Goal: Task Accomplishment & Management: Use online tool/utility

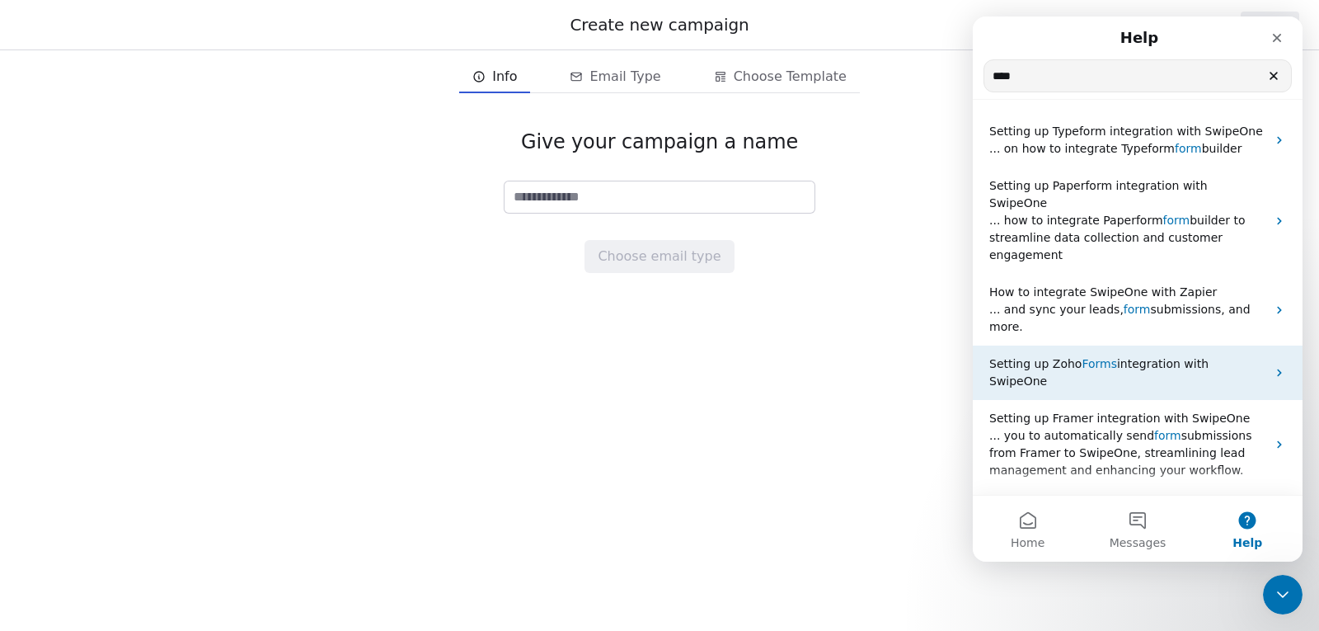
click at [1095, 357] on span "Forms" at bounding box center [1099, 363] width 35 height 13
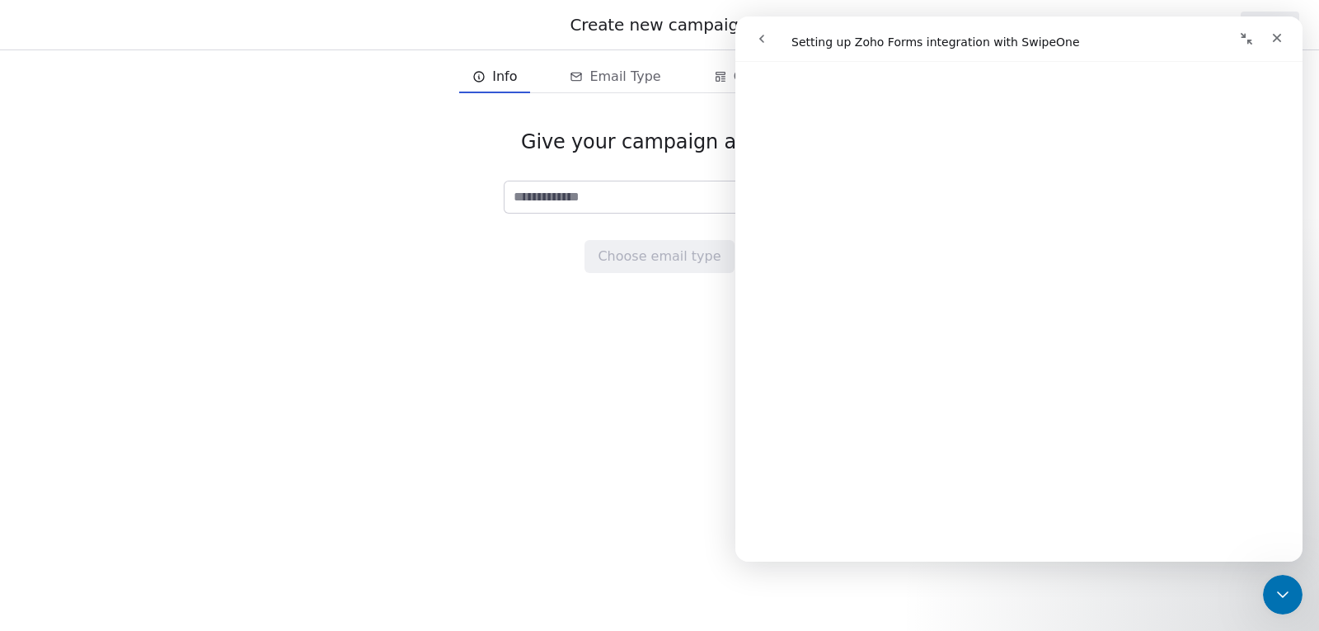
scroll to position [1484, 0]
click at [498, 260] on div "Give your campaign a name Choose email type" at bounding box center [659, 201] width 1319 height 196
drag, startPoint x: 1273, startPoint y: 41, endPoint x: 1229, endPoint y: 43, distance: 44.6
click at [1229, 43] on div "Intercom messenger" at bounding box center [1159, 38] width 266 height 31
click at [1241, 39] on icon "Collapse window" at bounding box center [1246, 38] width 13 height 13
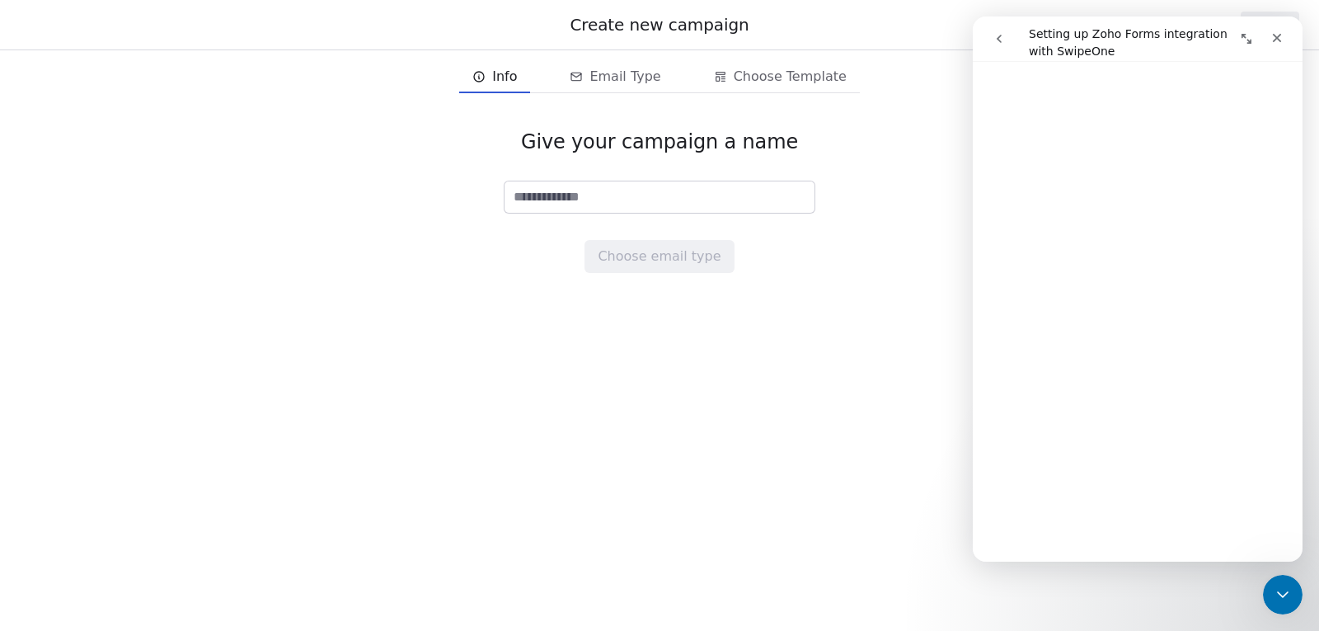
scroll to position [1480, 0]
click at [1281, 41] on icon "Close" at bounding box center [1277, 38] width 9 height 9
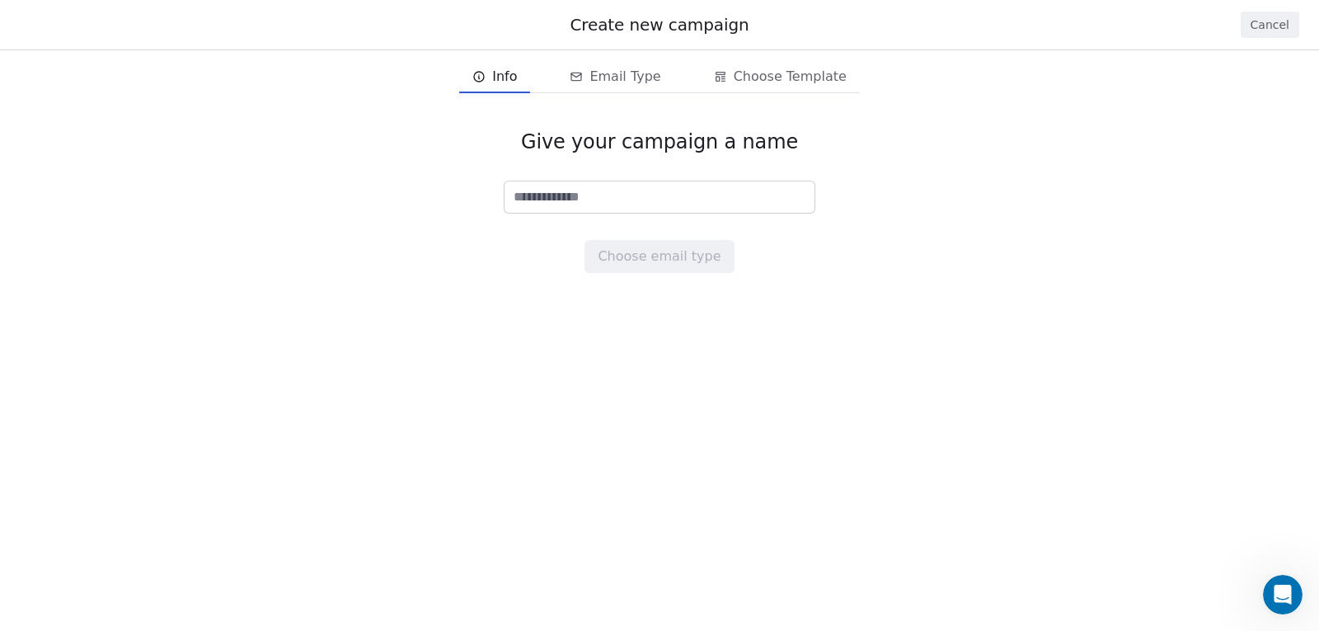
scroll to position [0, 0]
click at [1271, 28] on button "Cancel" at bounding box center [1270, 25] width 59 height 26
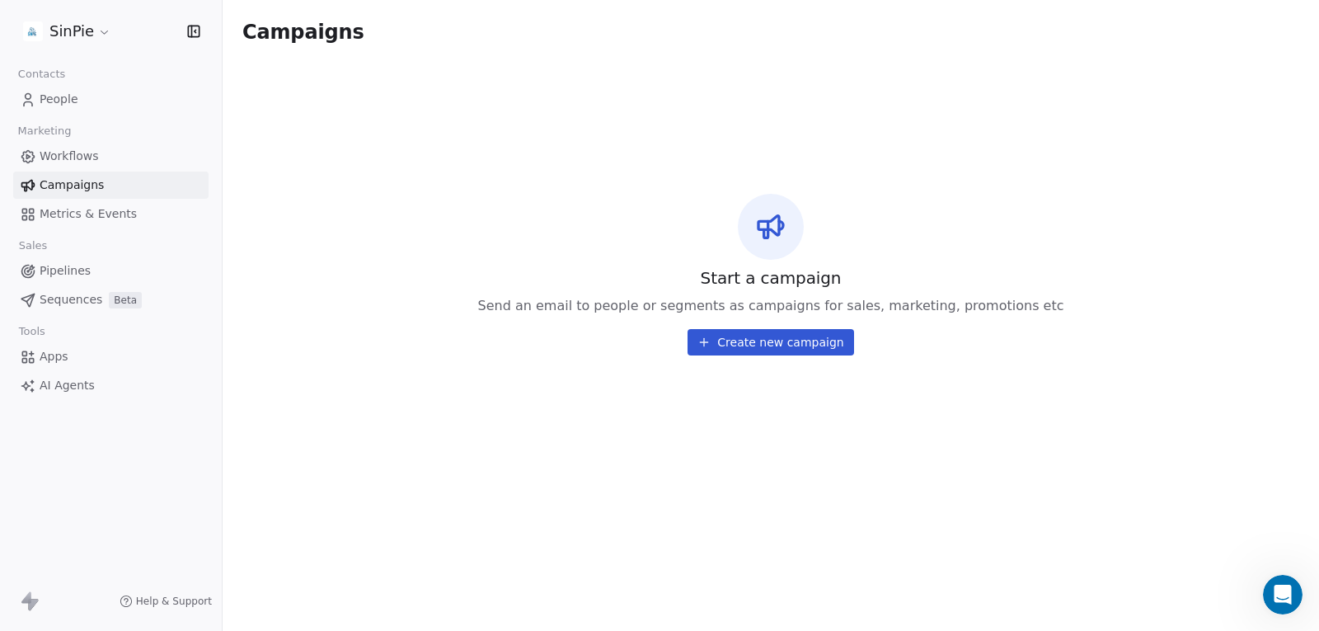
click at [45, 356] on span "Apps" at bounding box center [54, 356] width 29 height 17
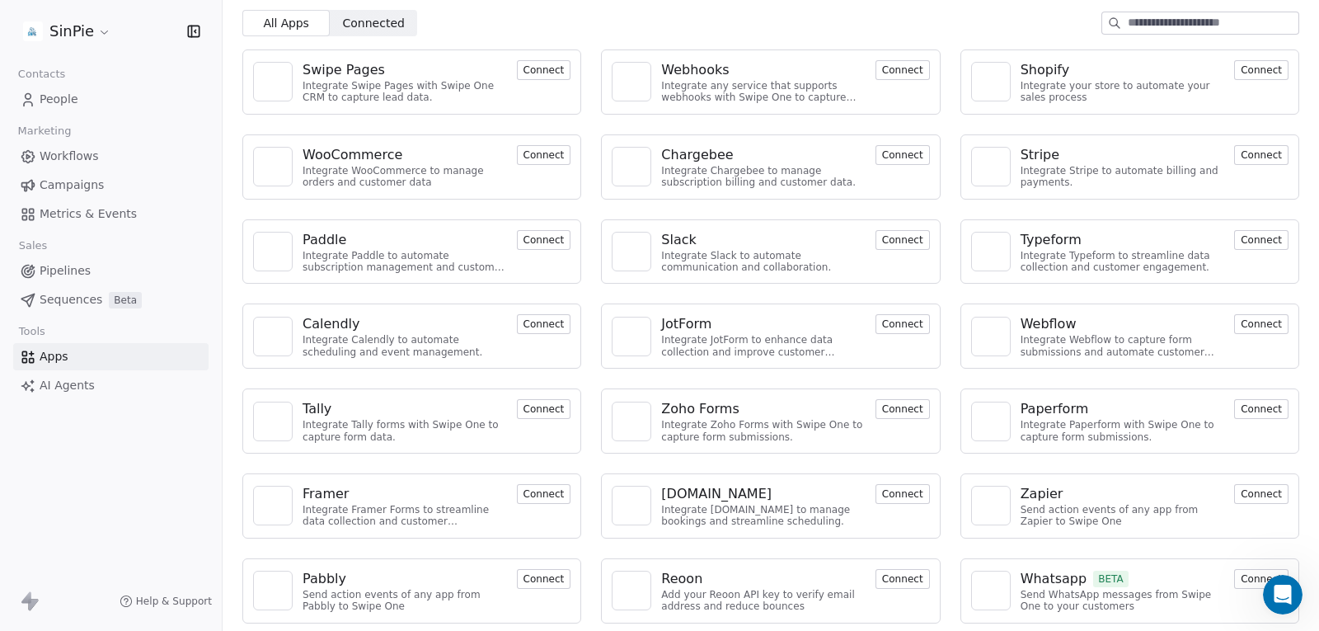
scroll to position [59, 0]
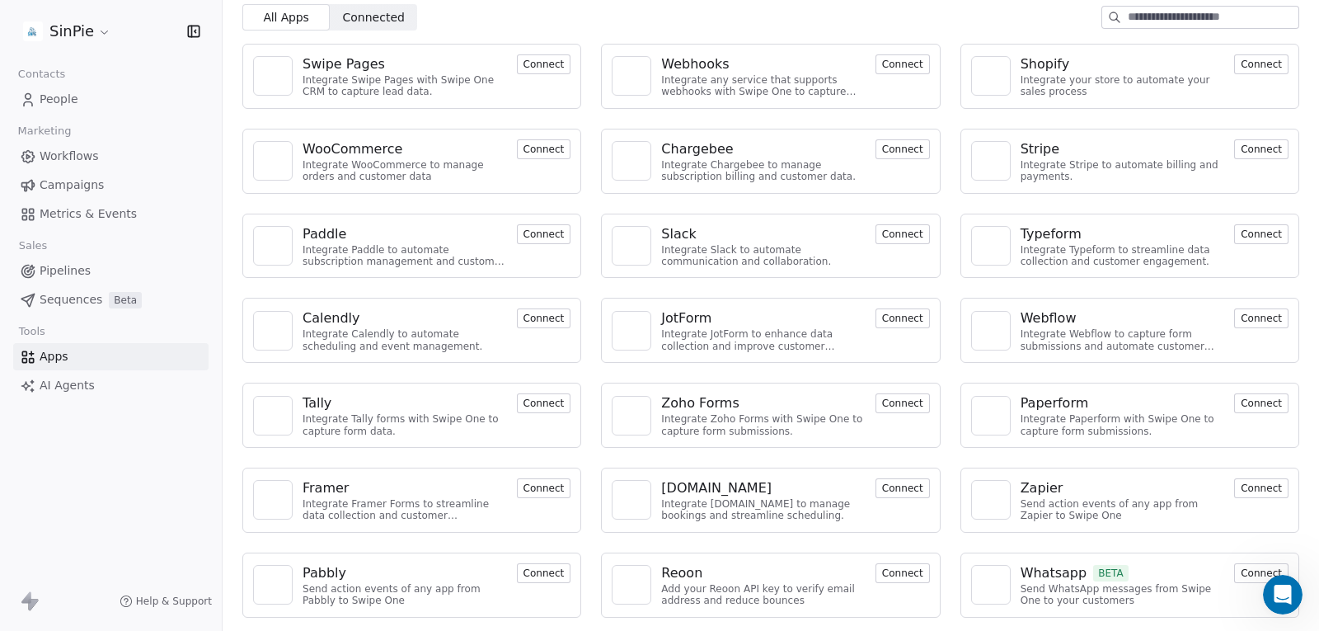
click at [893, 401] on button "Connect" at bounding box center [903, 403] width 54 height 20
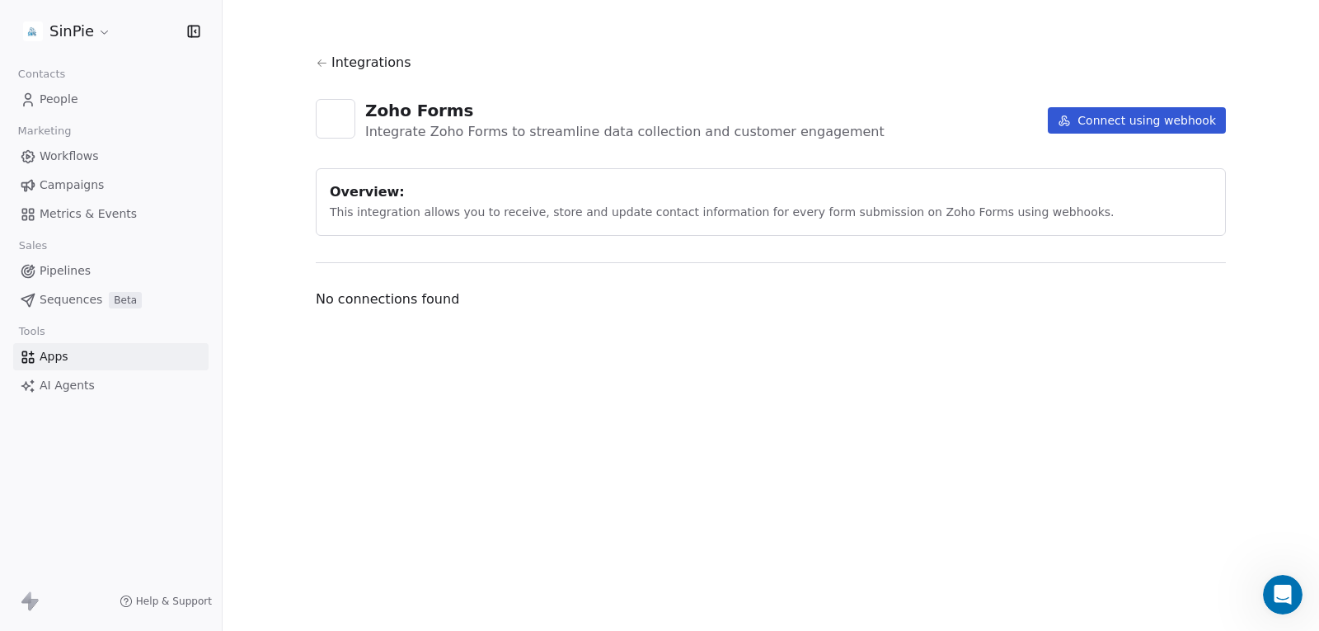
click at [1079, 128] on button "Connect using webhook" at bounding box center [1137, 120] width 178 height 26
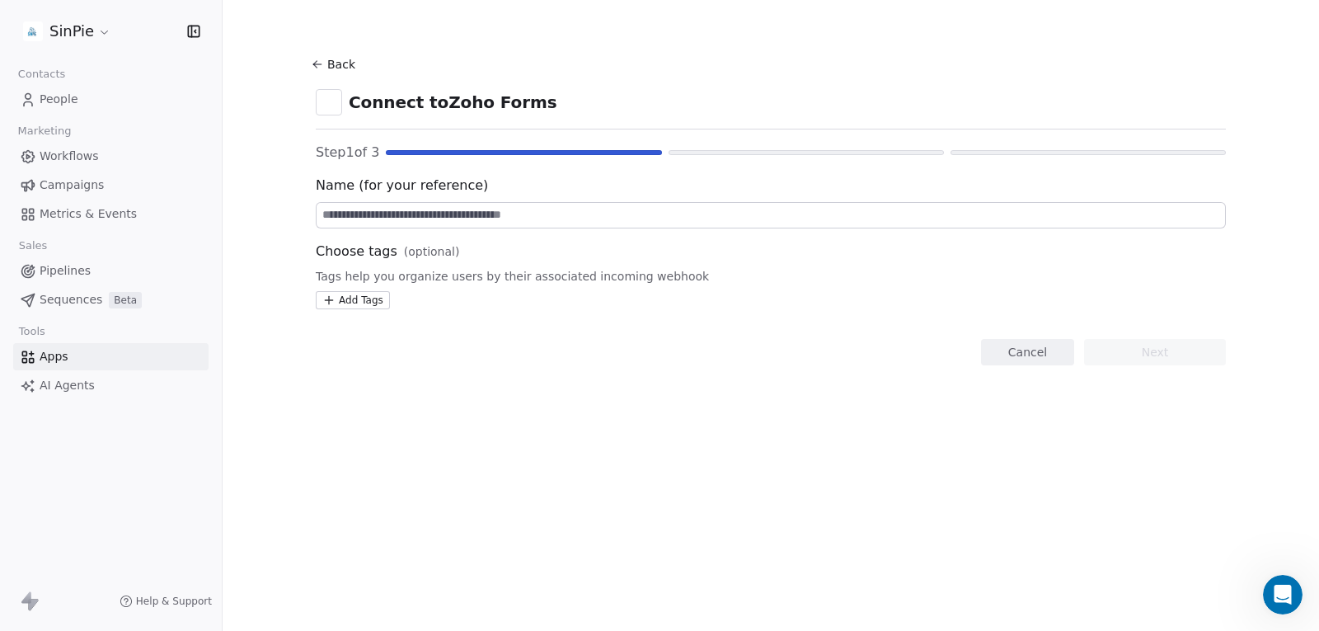
click at [423, 214] on input at bounding box center [771, 215] width 909 height 25
type input "****"
click at [1126, 346] on button "Next" at bounding box center [1155, 352] width 142 height 26
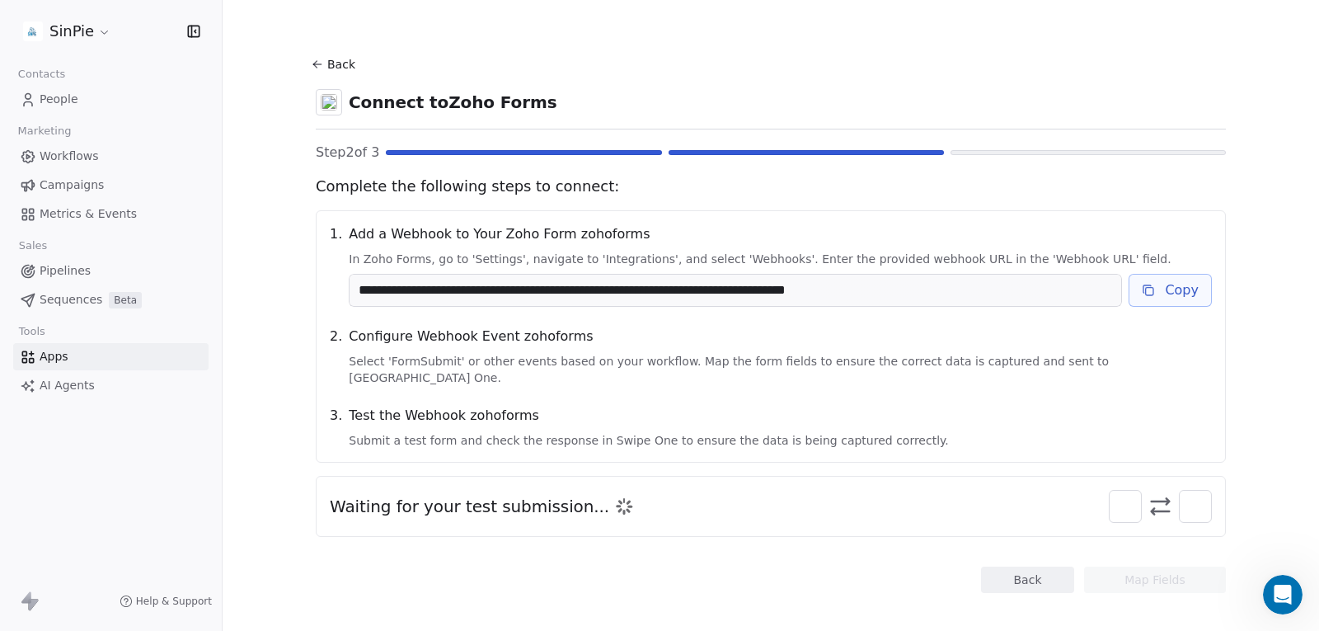
click at [1173, 288] on button "Copy" at bounding box center [1170, 290] width 83 height 33
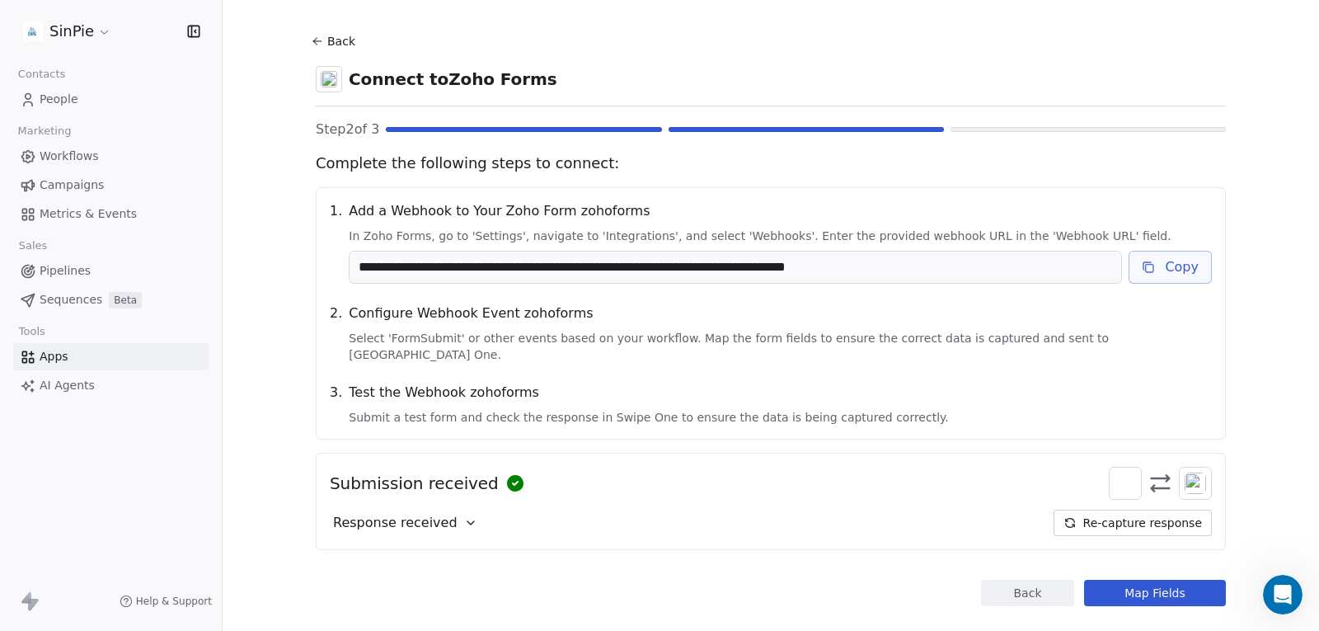
scroll to position [35, 0]
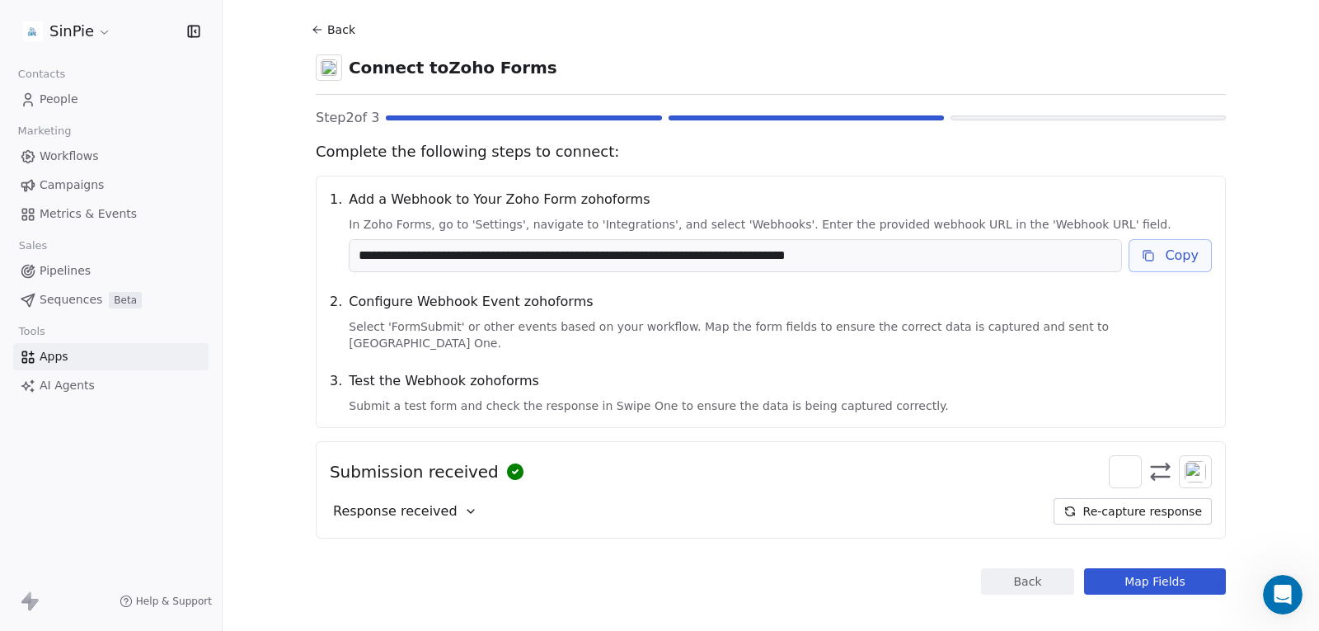
click at [1127, 568] on button "Map Fields" at bounding box center [1155, 581] width 142 height 26
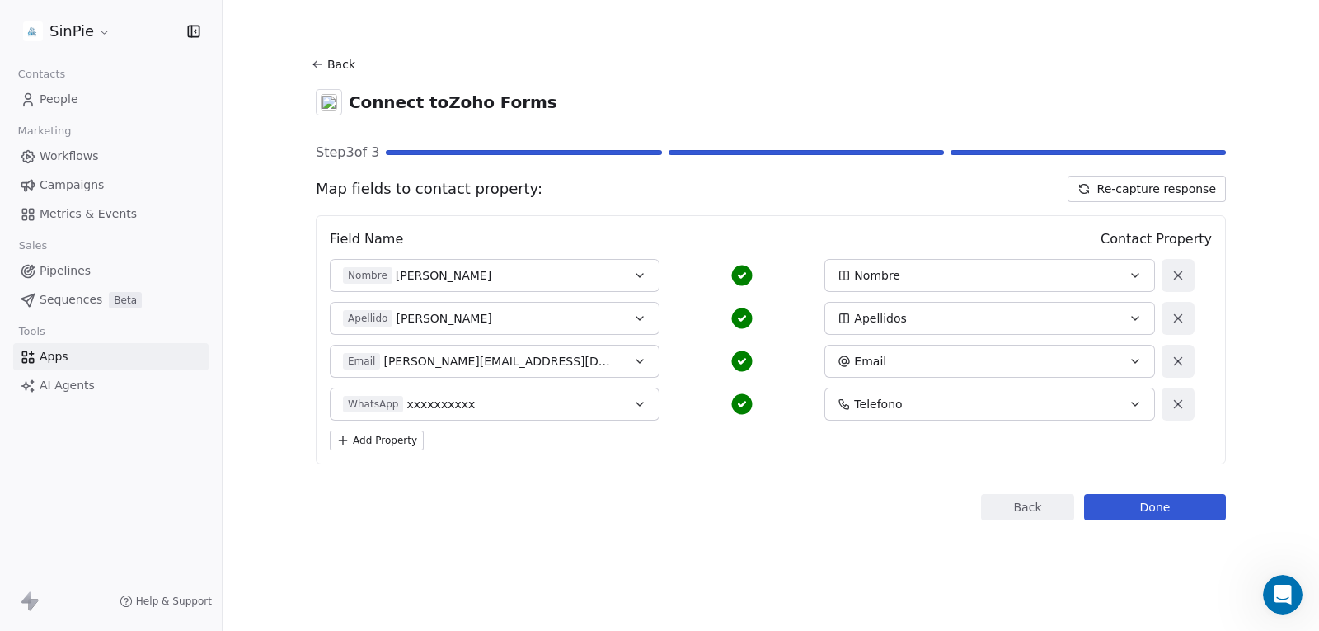
scroll to position [0, 0]
click at [1144, 509] on button "Done" at bounding box center [1155, 507] width 142 height 26
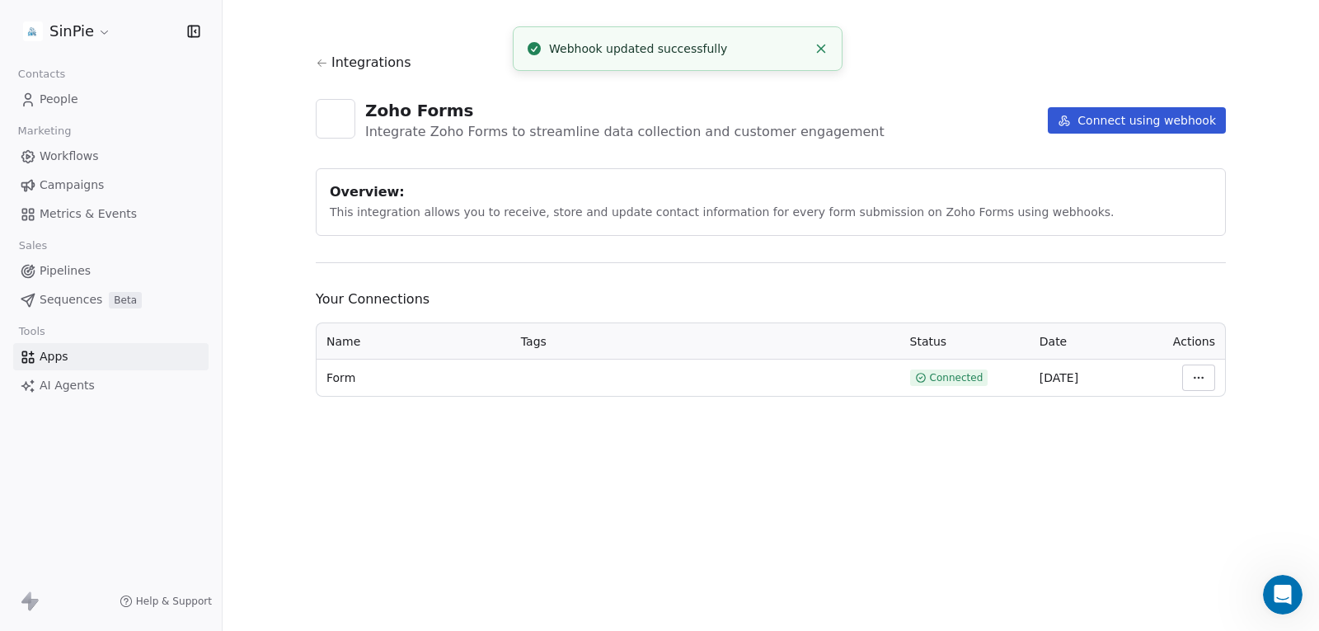
click at [311, 62] on section "Integrations Zoho Forms Integrate Zoho Forms to streamline data collection and …" at bounding box center [771, 224] width 990 height 449
click at [322, 62] on icon at bounding box center [322, 63] width 12 height 12
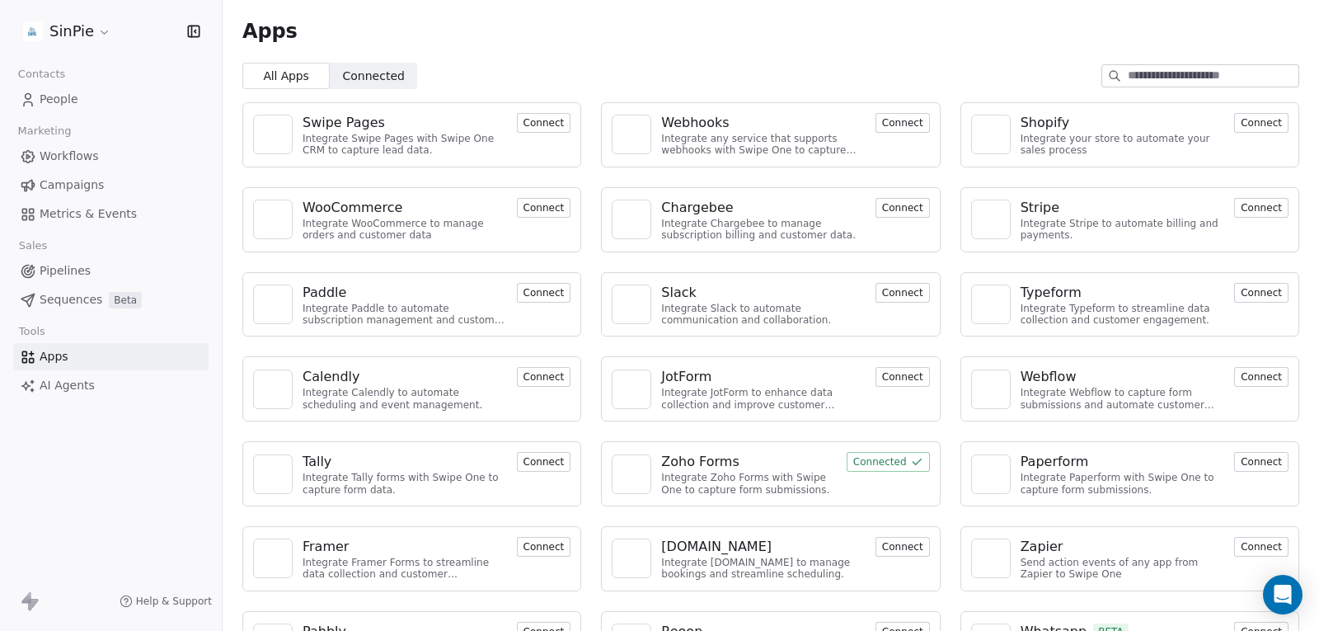
click at [520, 199] on button "Connect" at bounding box center [544, 208] width 54 height 20
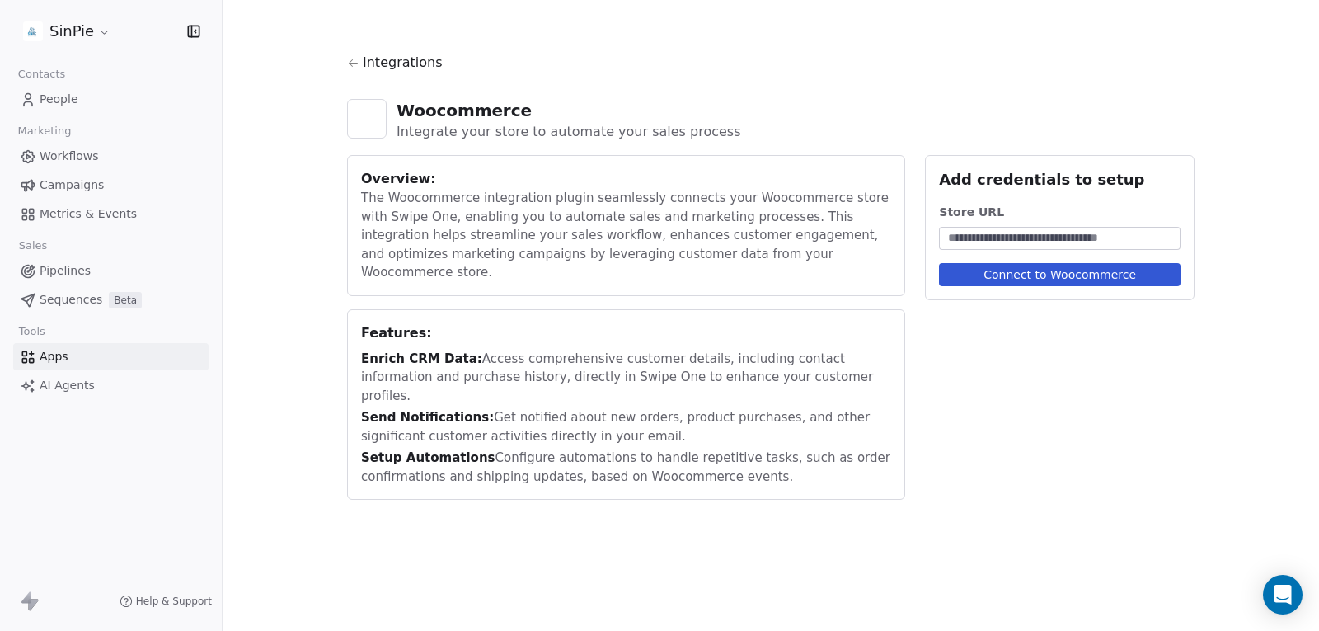
click at [1004, 245] on input at bounding box center [1060, 238] width 235 height 16
click at [68, 360] on link "Apps" at bounding box center [110, 356] width 195 height 27
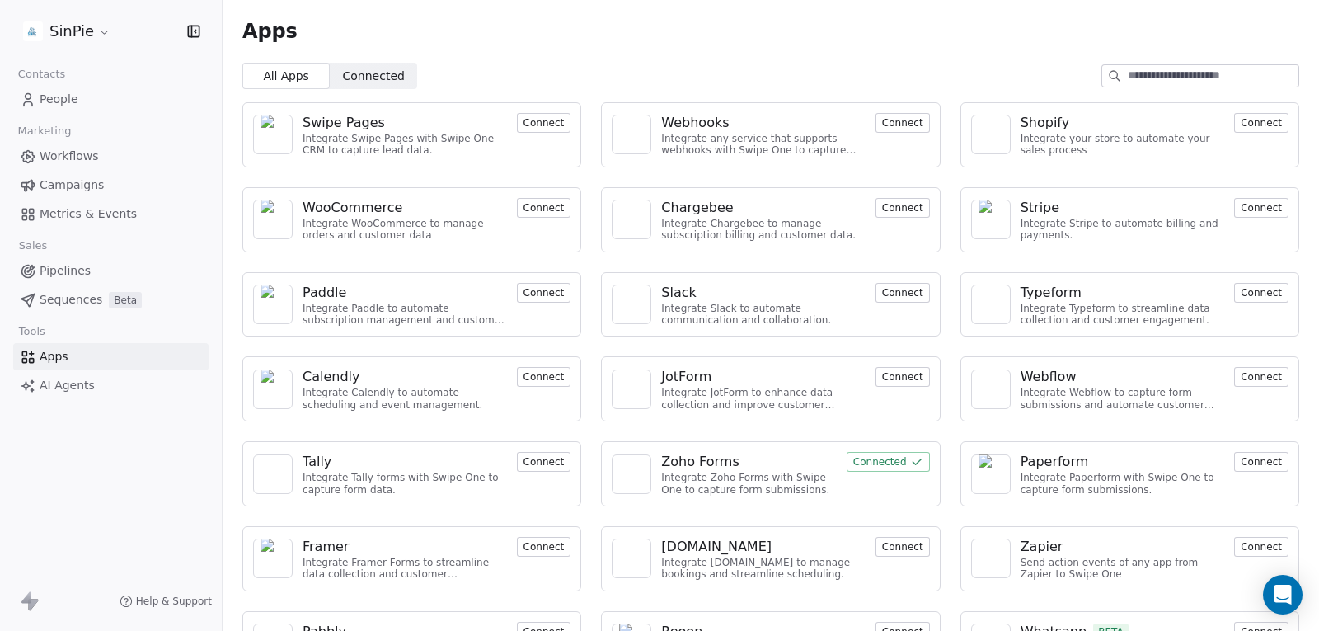
click at [368, 72] on span "Connected" at bounding box center [374, 76] width 62 height 17
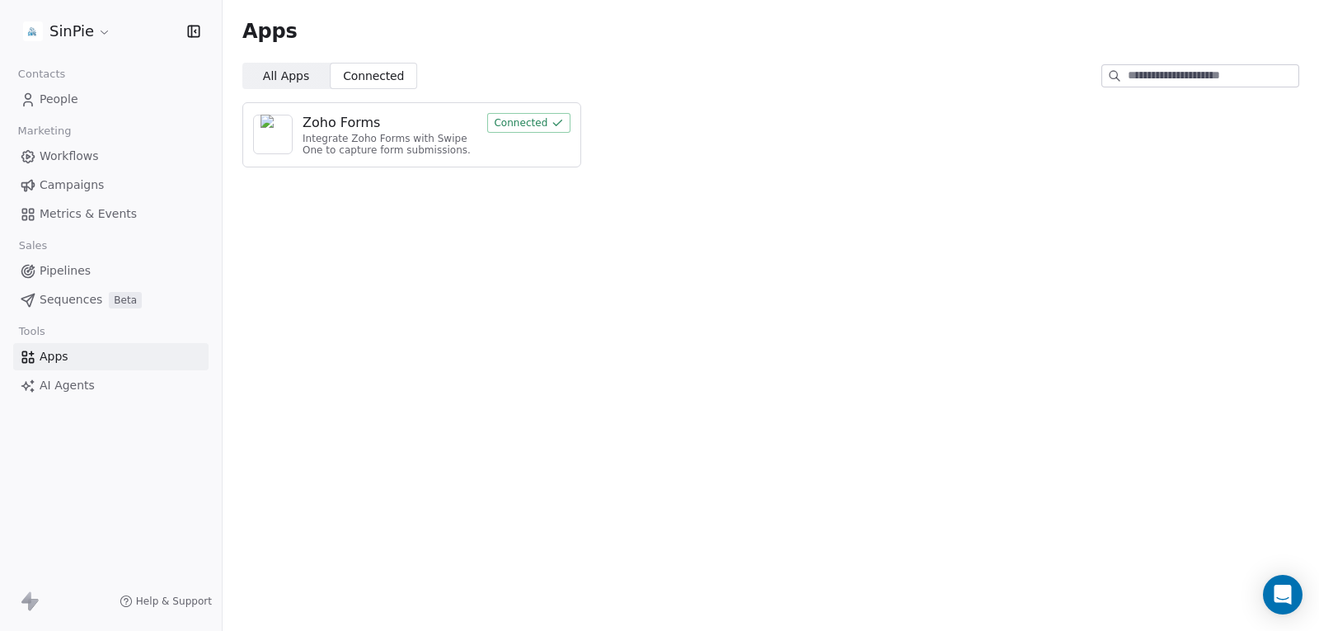
click at [517, 126] on button "Connected" at bounding box center [528, 123] width 83 height 20
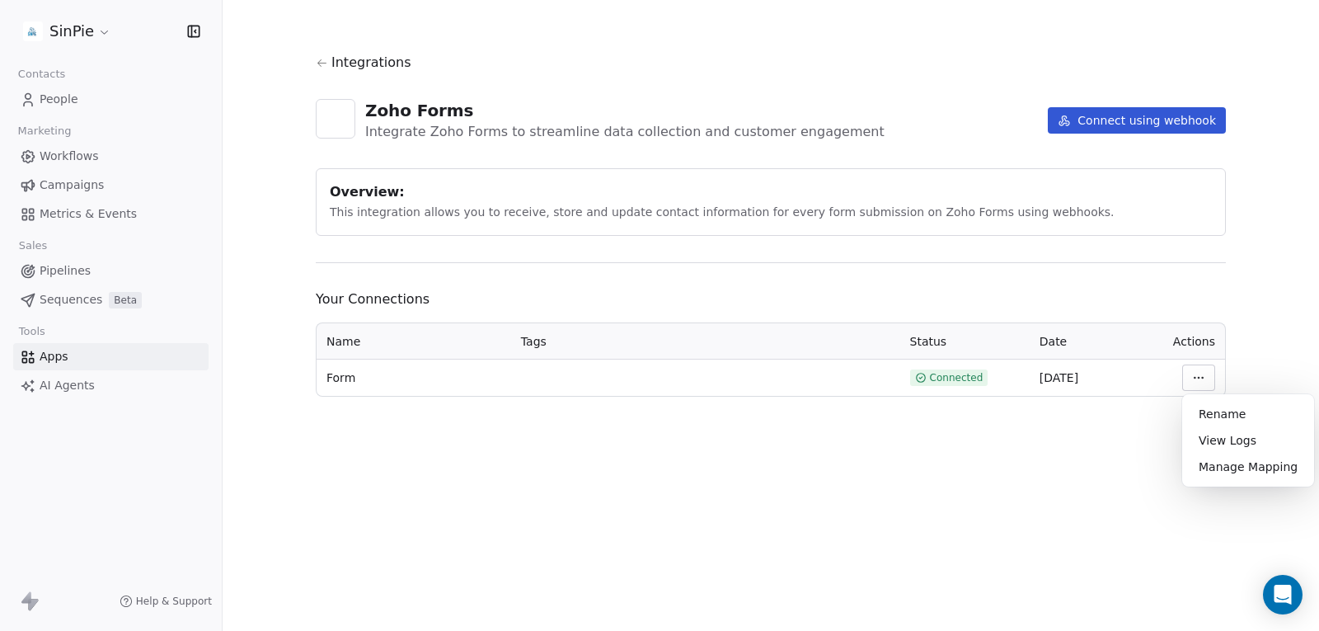
click at [1196, 378] on html "SinPie Contacts People Marketing Workflows Campaigns Metrics & Events Sales Pip…" at bounding box center [659, 315] width 1319 height 631
click at [1217, 464] on div "Manage Mapping" at bounding box center [1248, 467] width 119 height 26
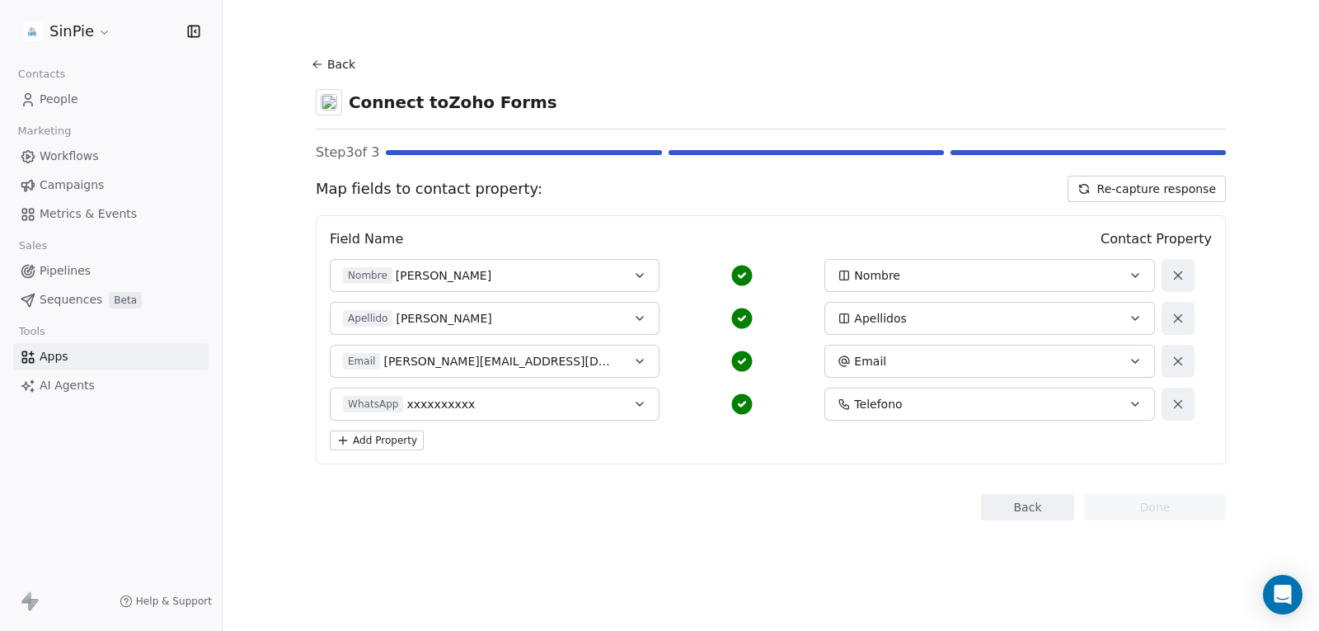
click at [1051, 504] on button "Back" at bounding box center [1027, 507] width 93 height 26
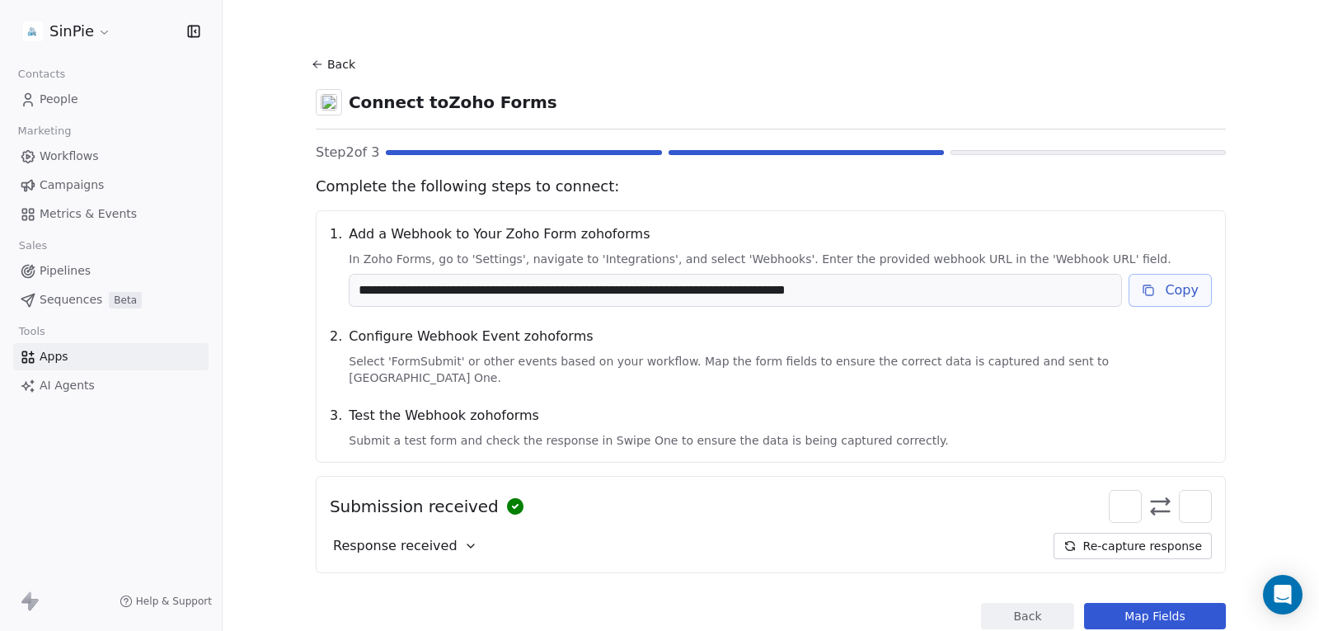
click at [1187, 297] on button "Copy" at bounding box center [1170, 290] width 83 height 33
click at [1141, 533] on button "Re-capture response" at bounding box center [1133, 546] width 158 height 26
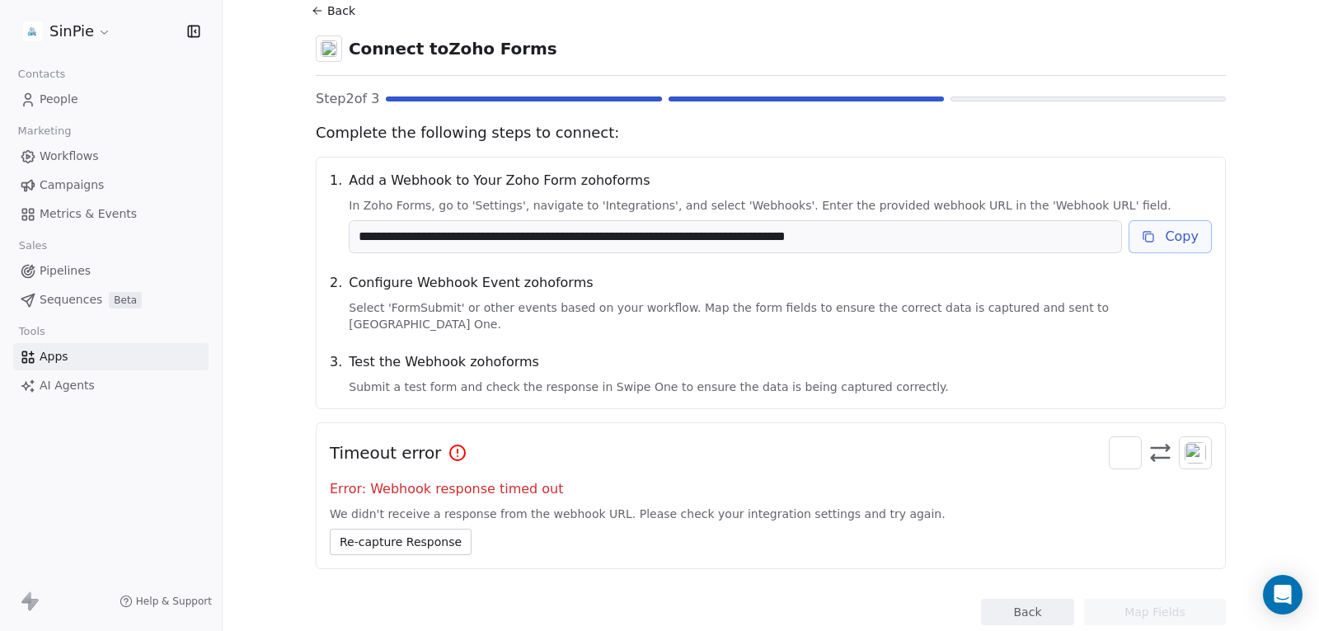
scroll to position [82, 0]
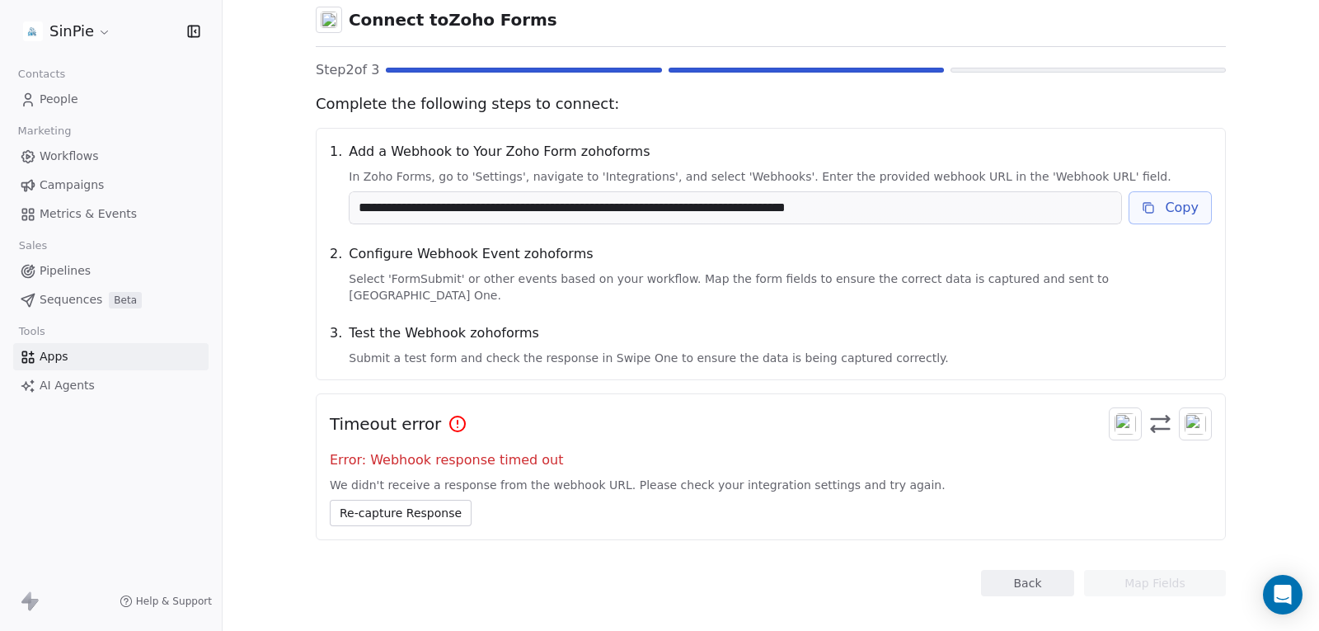
click at [427, 504] on button "Re-capture Response" at bounding box center [401, 513] width 142 height 26
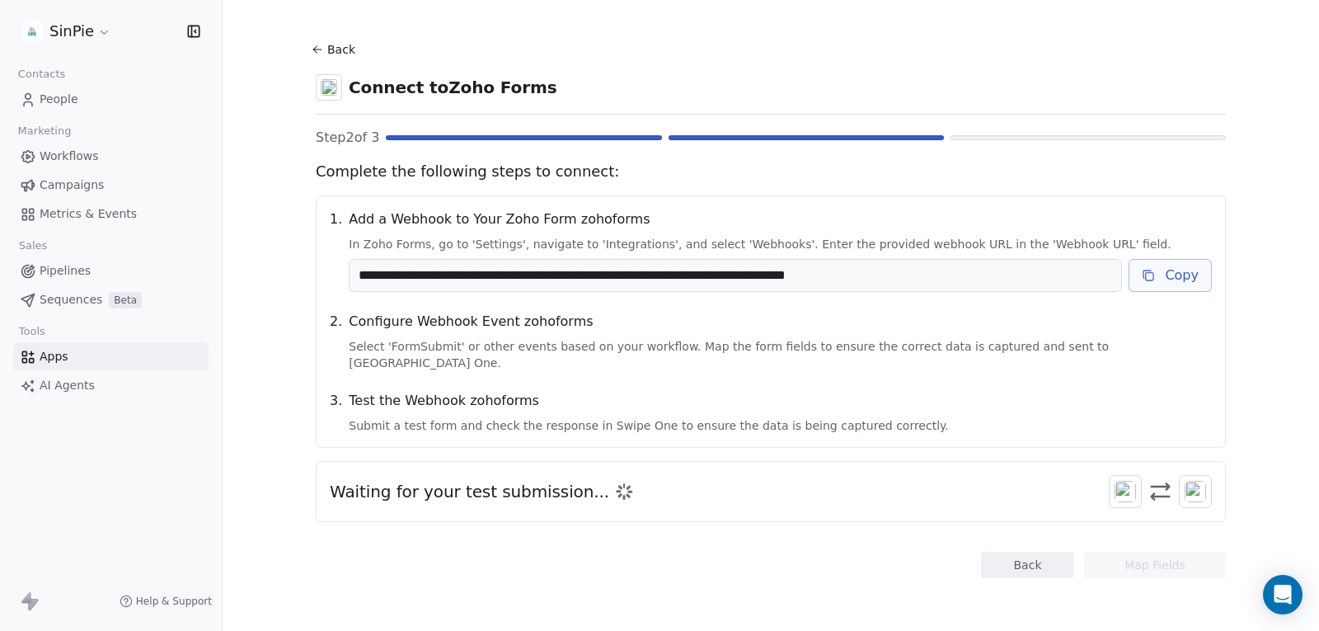
scroll to position [0, 0]
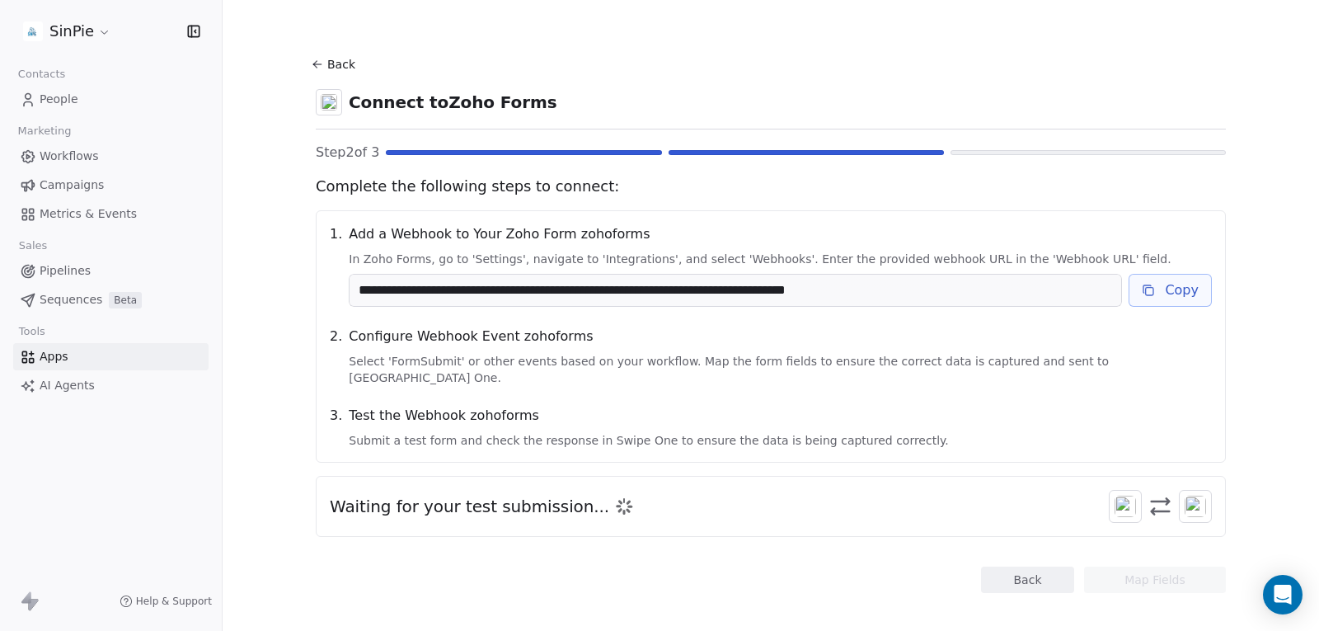
click at [1031, 567] on button "Back" at bounding box center [1027, 580] width 93 height 26
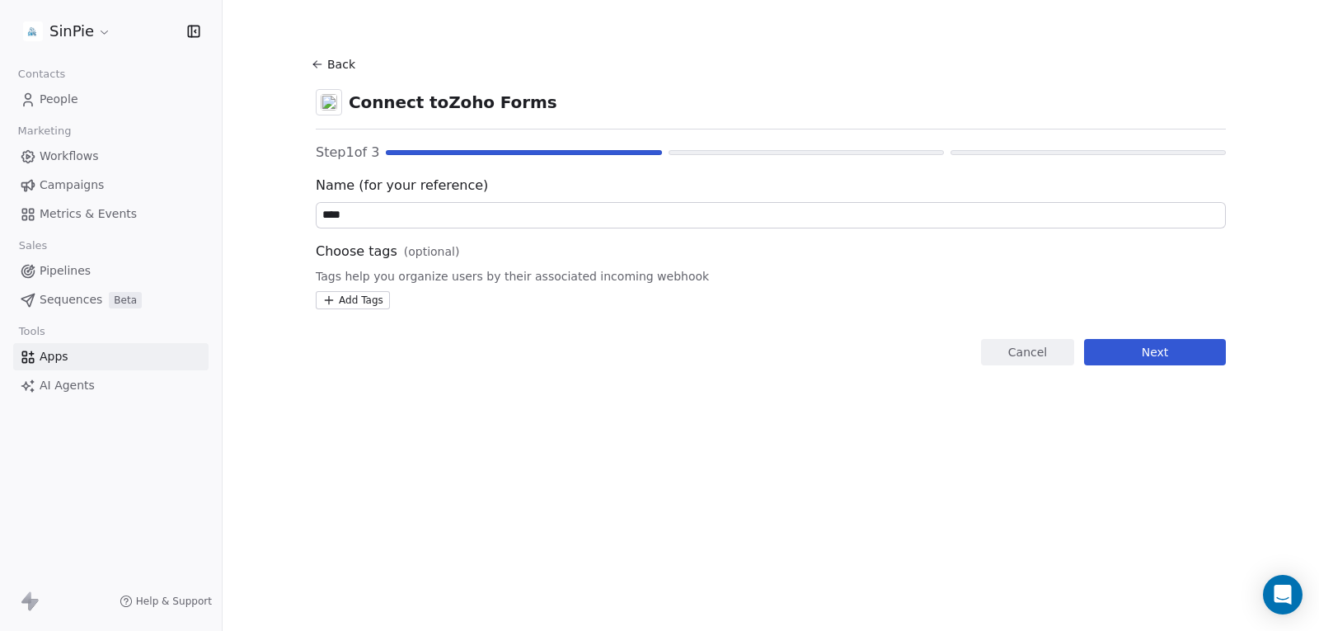
click at [449, 219] on input "****" at bounding box center [771, 215] width 909 height 25
type input "*********"
click at [1123, 337] on div "Back Connect to Zoho Forms Step 1 of 3 Name (for your reference) ********* Choo…" at bounding box center [771, 209] width 910 height 313
click at [1122, 346] on button "Next" at bounding box center [1155, 352] width 142 height 26
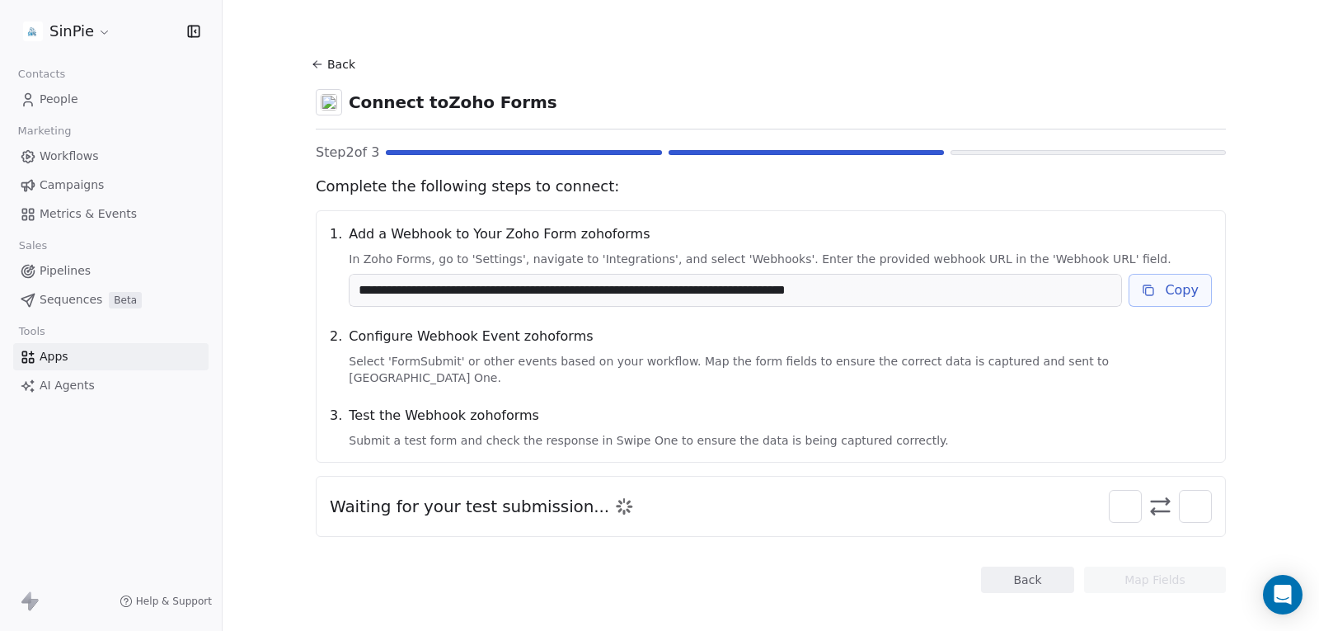
click at [1159, 294] on button "Copy" at bounding box center [1170, 290] width 83 height 33
click at [1183, 476] on div "Waiting for your test submission..." at bounding box center [771, 506] width 910 height 61
click at [1191, 496] on img at bounding box center [1195, 506] width 21 height 21
click at [325, 69] on button "Back" at bounding box center [335, 64] width 53 height 30
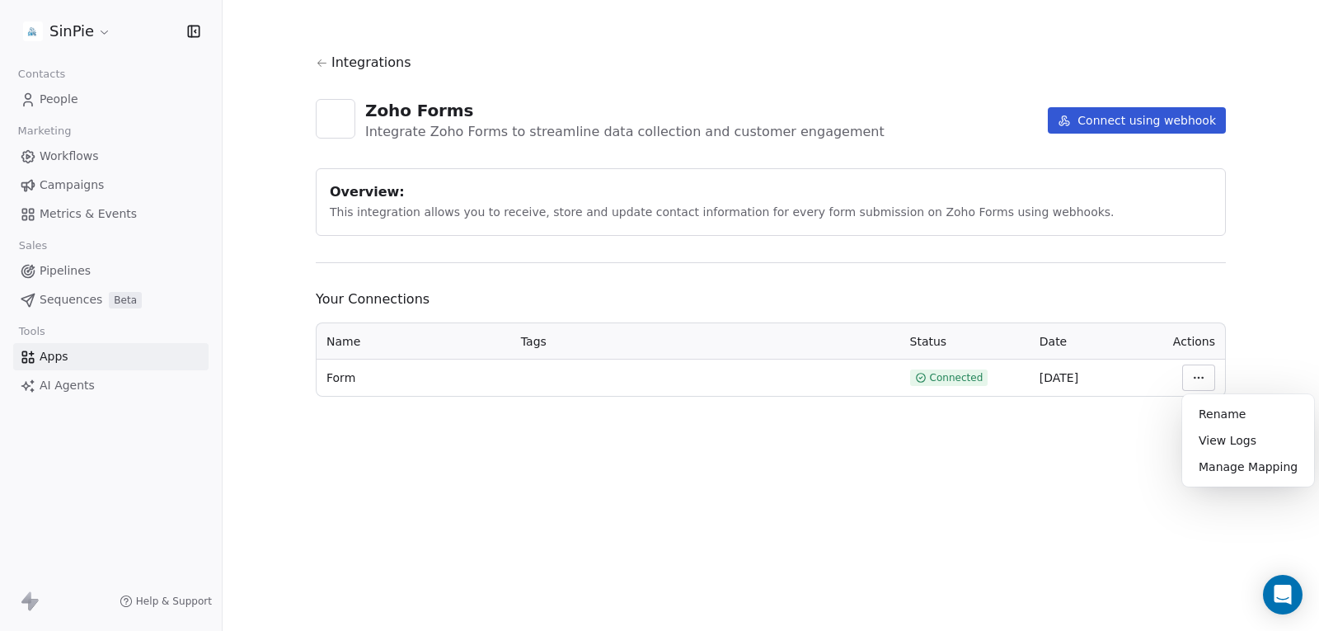
click at [1202, 375] on html "SinPie Contacts People Marketing Workflows Campaigns Metrics & Events Sales Pip…" at bounding box center [659, 315] width 1319 height 631
click at [1194, 379] on html "SinPie Contacts People Marketing Workflows Campaigns Metrics & Events Sales Pip…" at bounding box center [659, 315] width 1319 height 631
click at [1000, 368] on html "SinPie Contacts People Marketing Workflows Campaigns Metrics & Events Sales Pip…" at bounding box center [659, 315] width 1319 height 631
click at [1114, 118] on button "Connect using webhook" at bounding box center [1137, 120] width 178 height 26
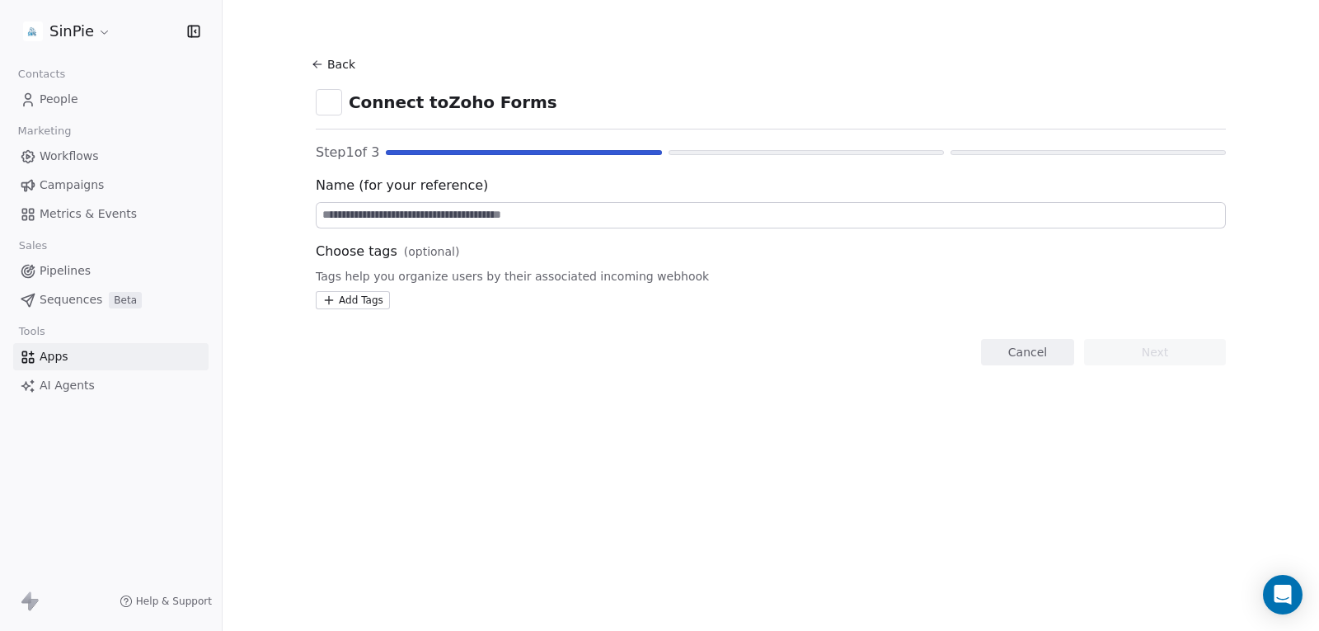
click at [421, 205] on input at bounding box center [771, 215] width 909 height 25
type input "*********"
click at [1140, 347] on button "Next" at bounding box center [1155, 352] width 142 height 26
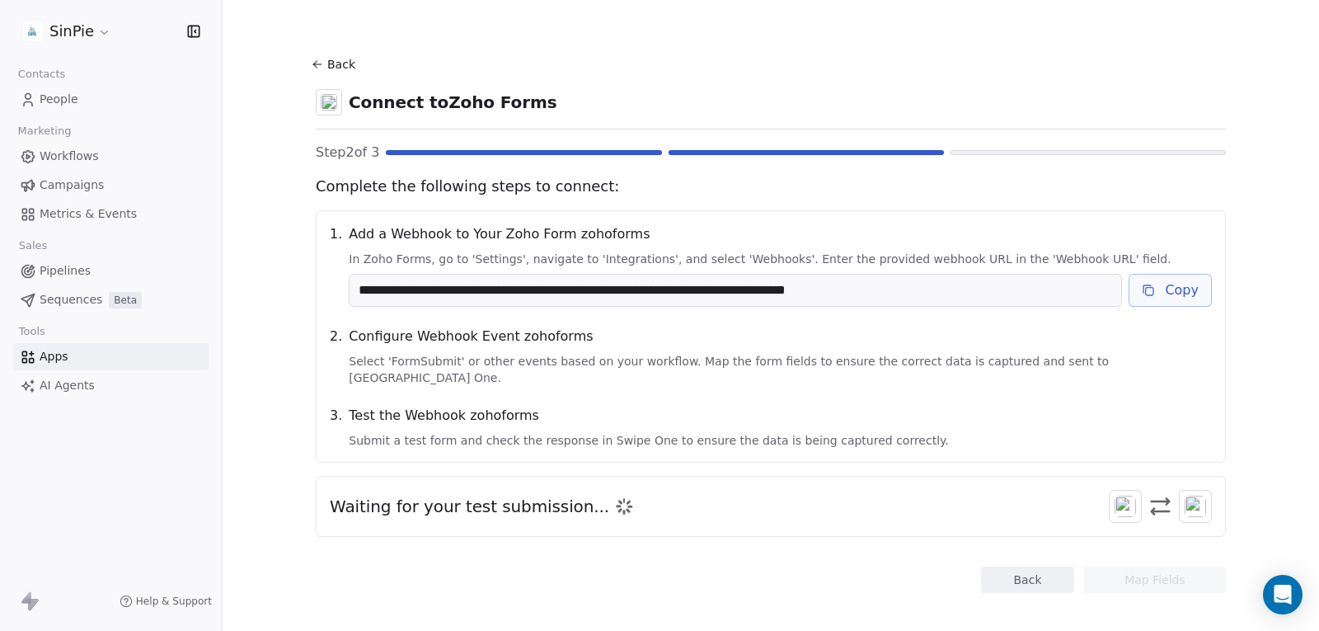
click at [1162, 283] on button "Copy" at bounding box center [1170, 290] width 83 height 33
click at [1184, 490] on span at bounding box center [1195, 506] width 33 height 33
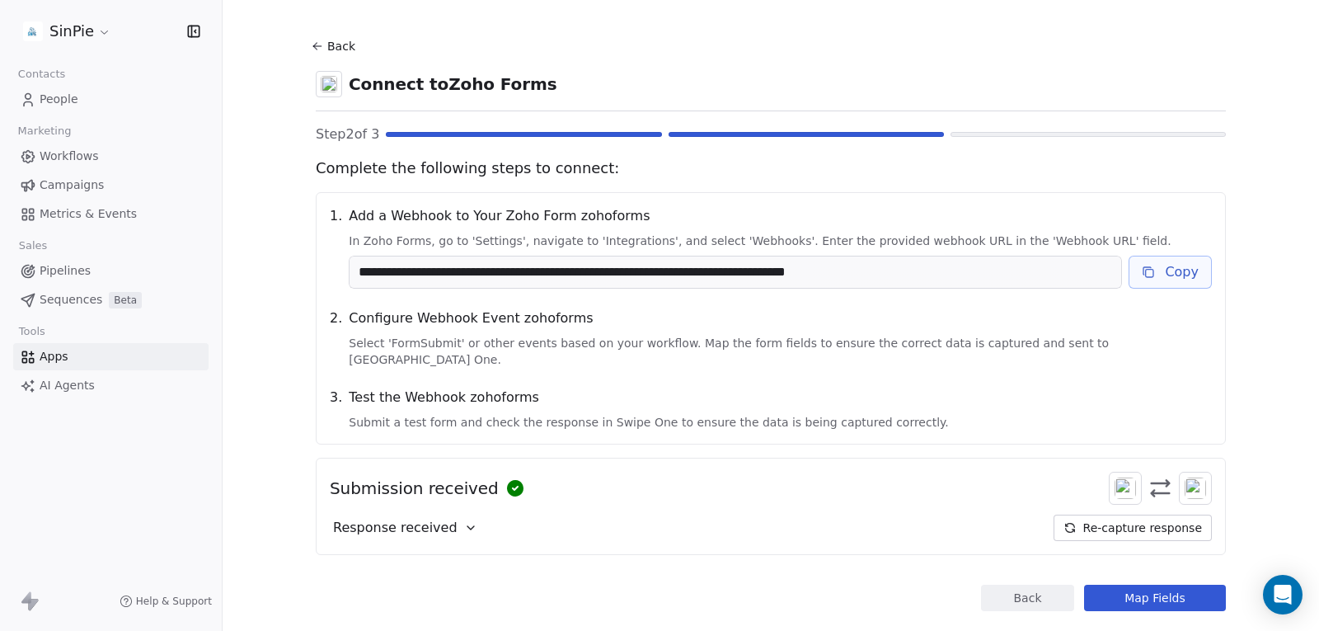
scroll to position [35, 0]
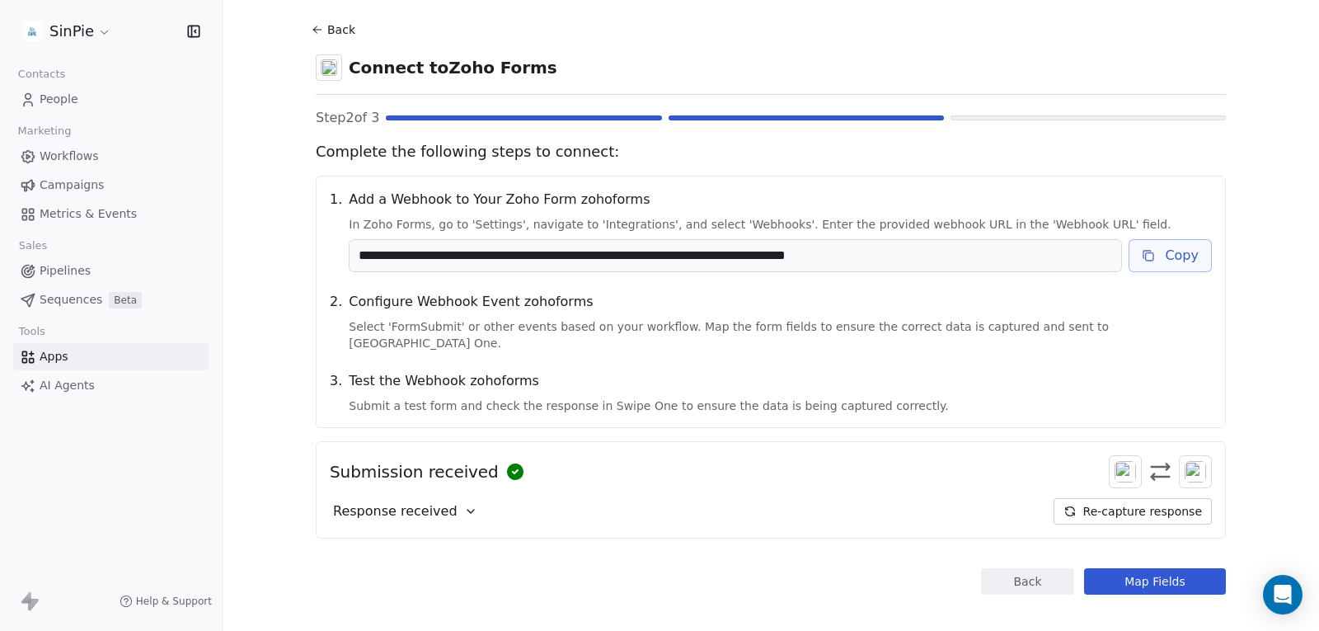
click at [1142, 568] on button "Map Fields" at bounding box center [1155, 581] width 142 height 26
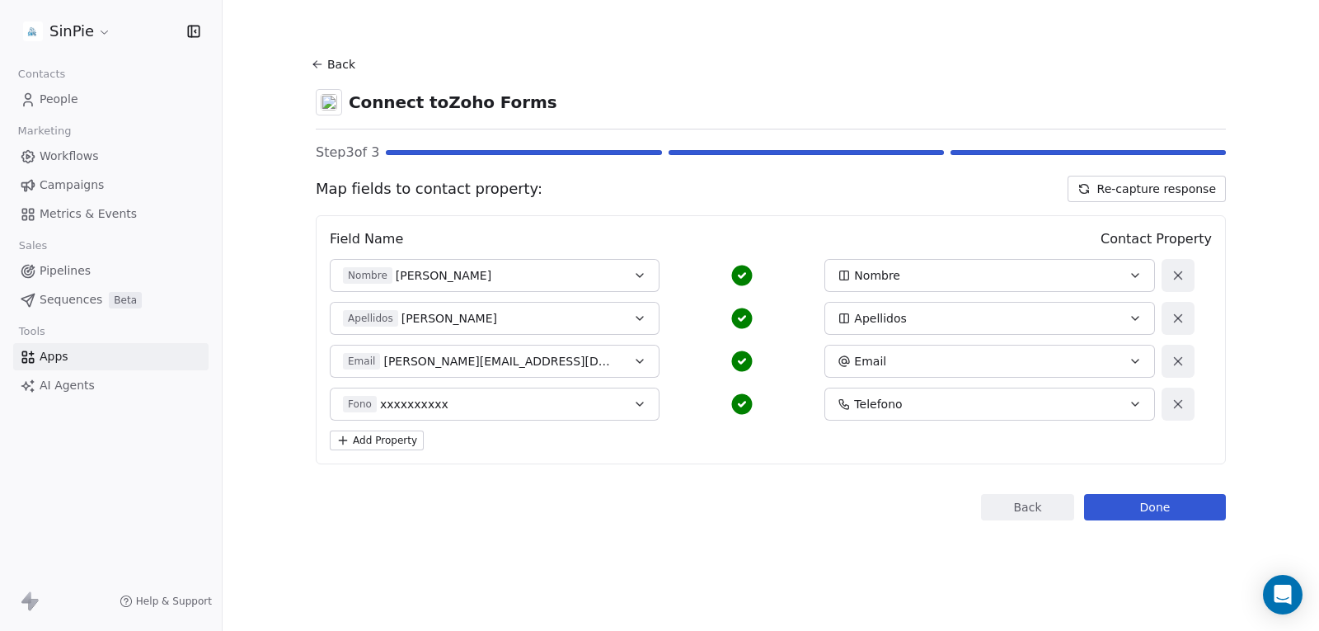
click at [1151, 506] on button "Done" at bounding box center [1155, 507] width 142 height 26
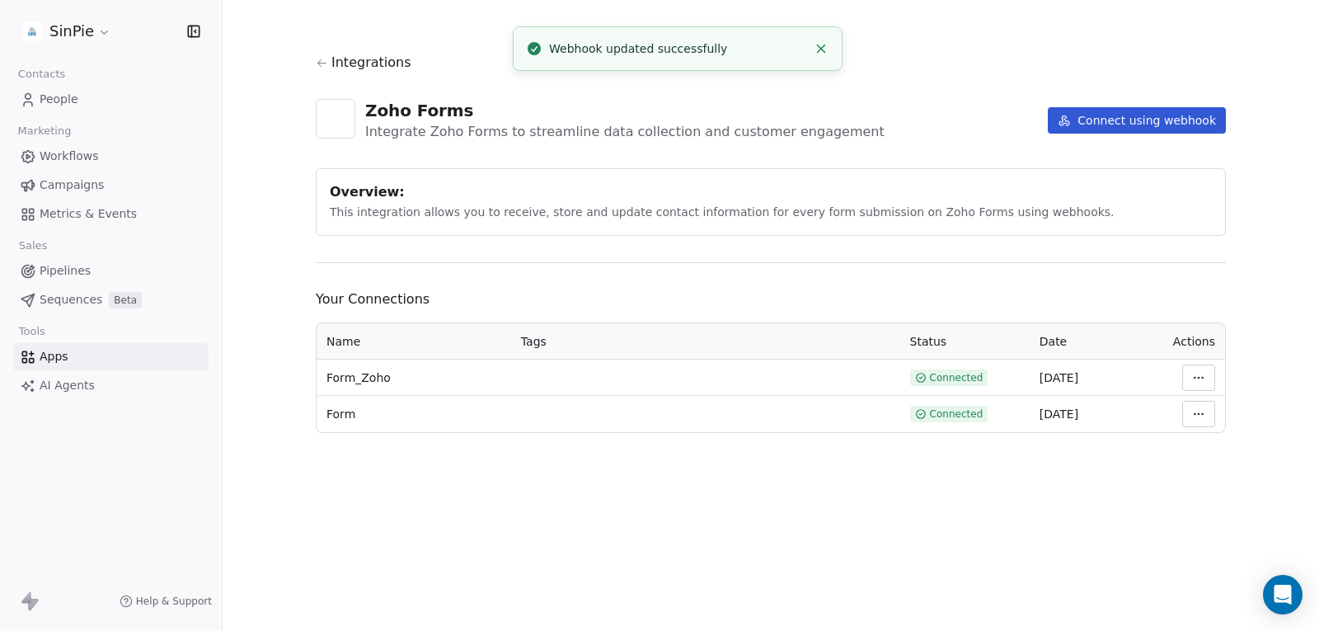
click at [1204, 414] on html "SinPie Contacts People Marketing Workflows Campaigns Metrics & Events Sales Pip…" at bounding box center [659, 315] width 1319 height 631
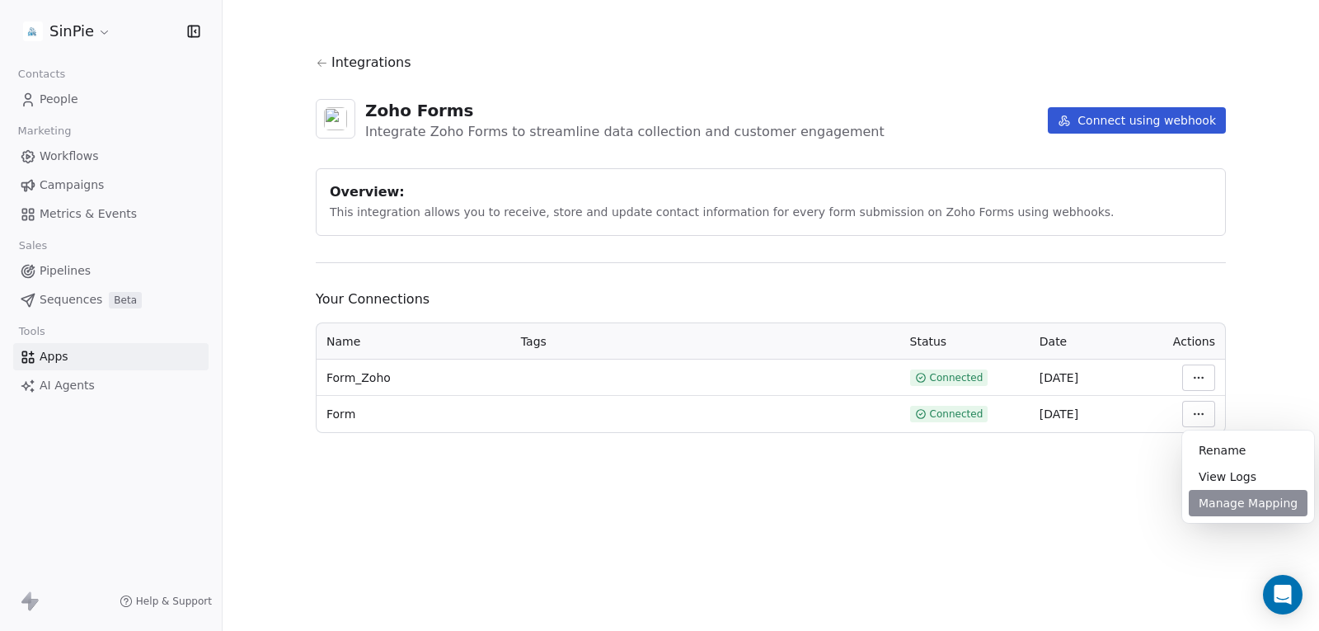
click at [1220, 502] on div "Manage Mapping" at bounding box center [1248, 503] width 119 height 26
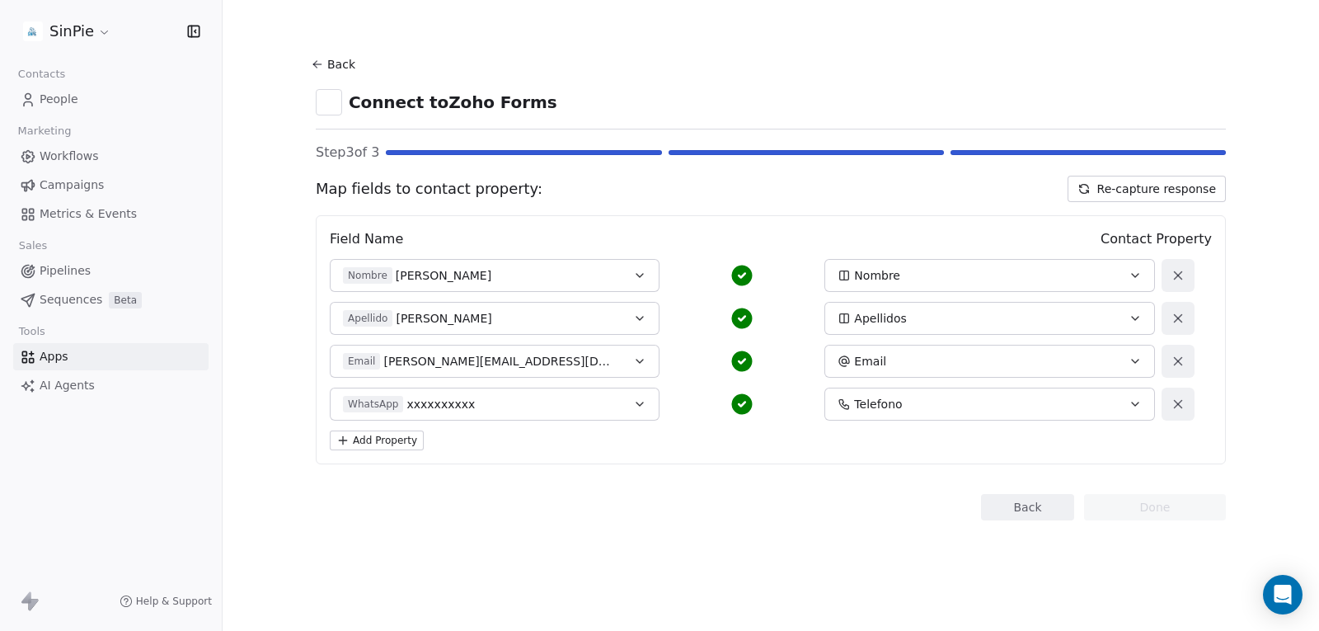
click at [317, 63] on icon at bounding box center [317, 64] width 13 height 13
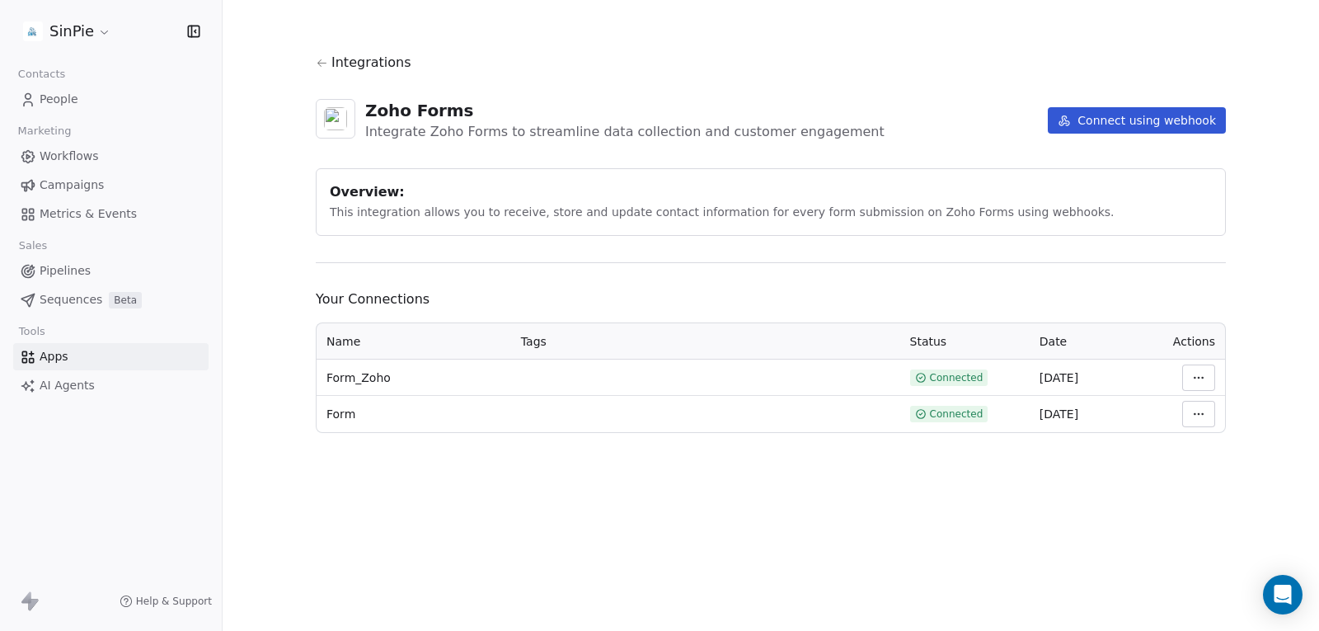
click at [323, 59] on icon at bounding box center [322, 63] width 12 height 12
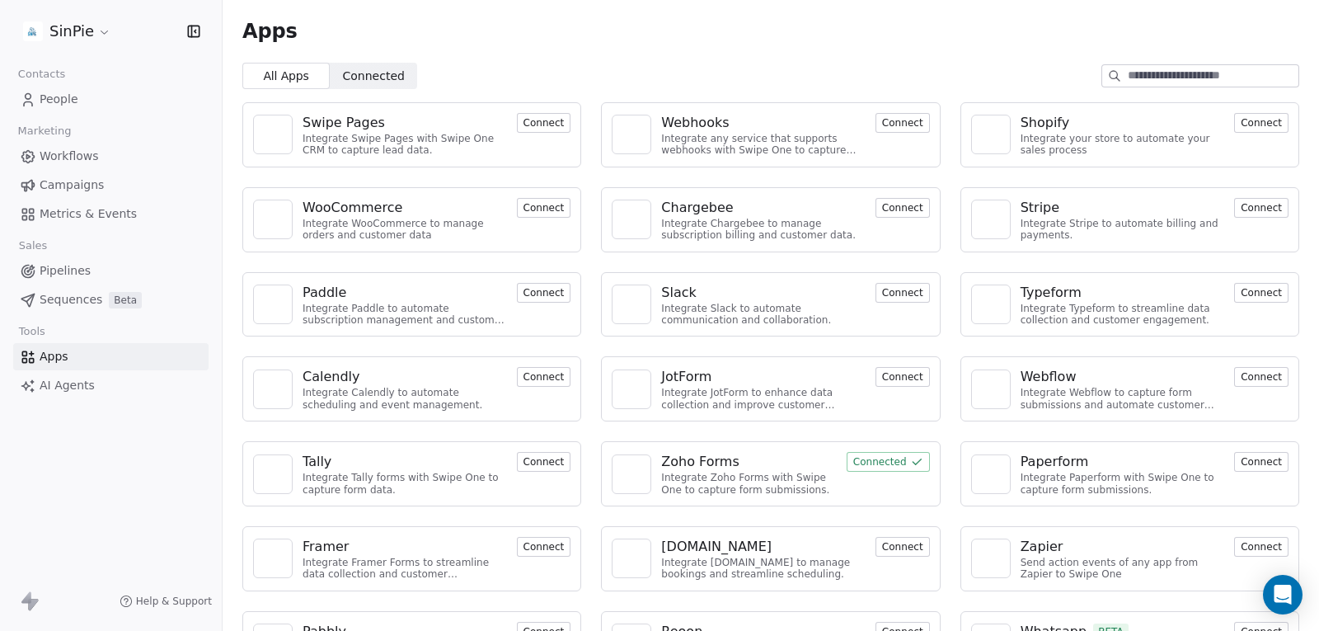
click at [540, 202] on button "Connect" at bounding box center [544, 208] width 54 height 20
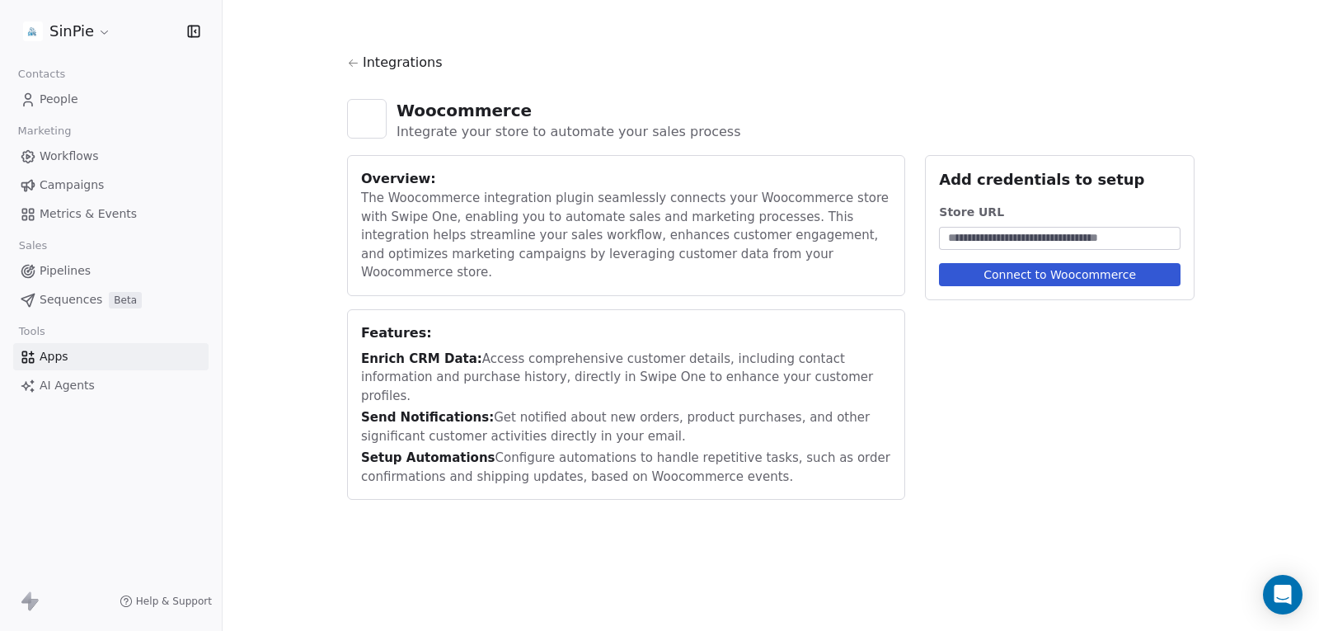
click at [990, 281] on button "Connect to Woocommerce" at bounding box center [1060, 274] width 242 height 23
click at [986, 231] on input at bounding box center [1060, 238] width 235 height 16
paste input "**********"
type input "**********"
click at [1097, 283] on button "Connect to Woocommerce" at bounding box center [1060, 274] width 242 height 23
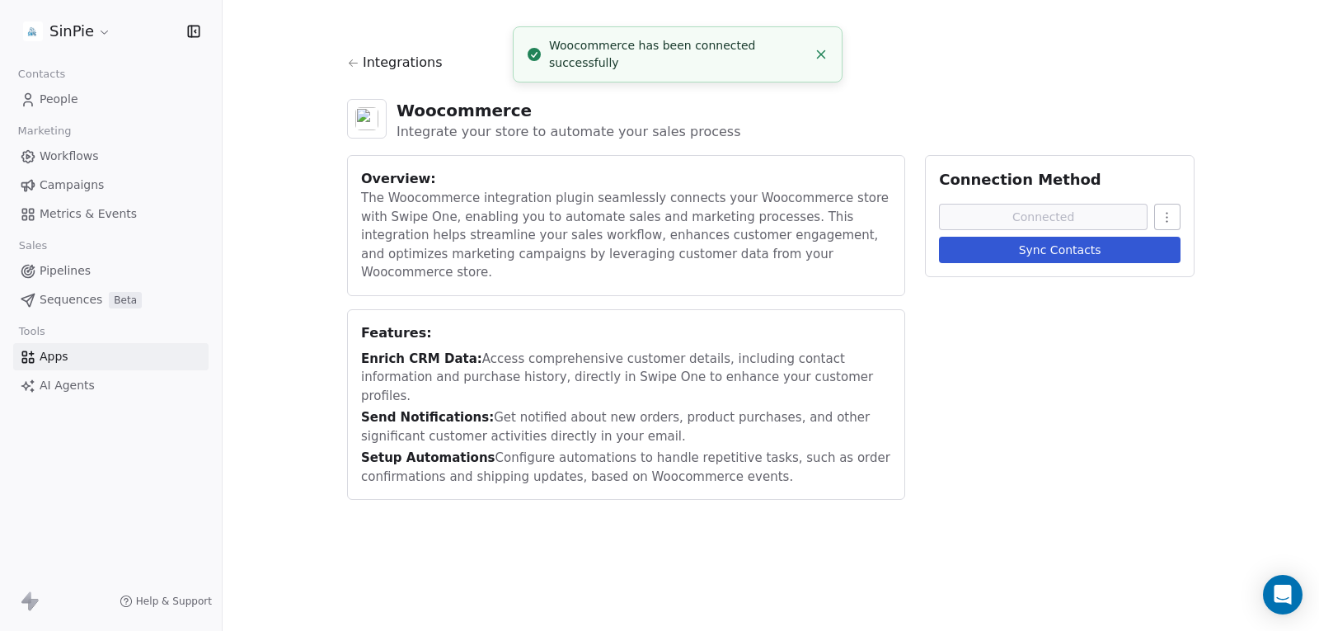
click at [1079, 254] on button "Sync Contacts" at bounding box center [1060, 250] width 242 height 26
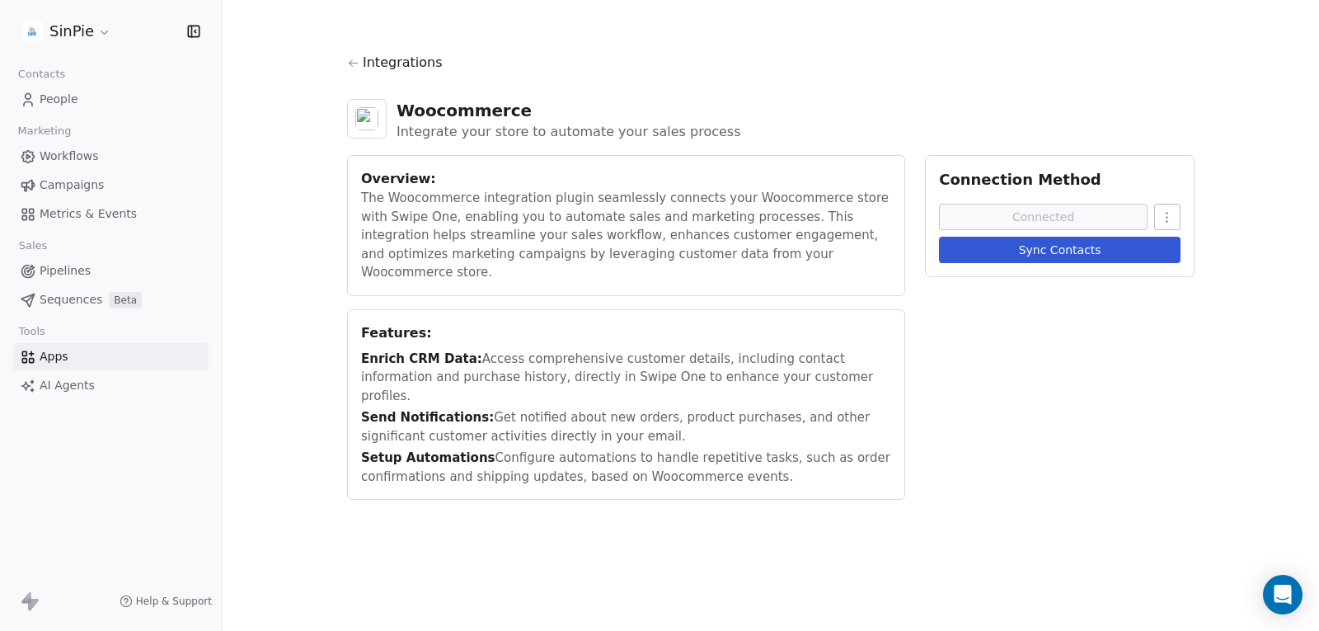
click at [54, 356] on span "Apps" at bounding box center [54, 356] width 29 height 17
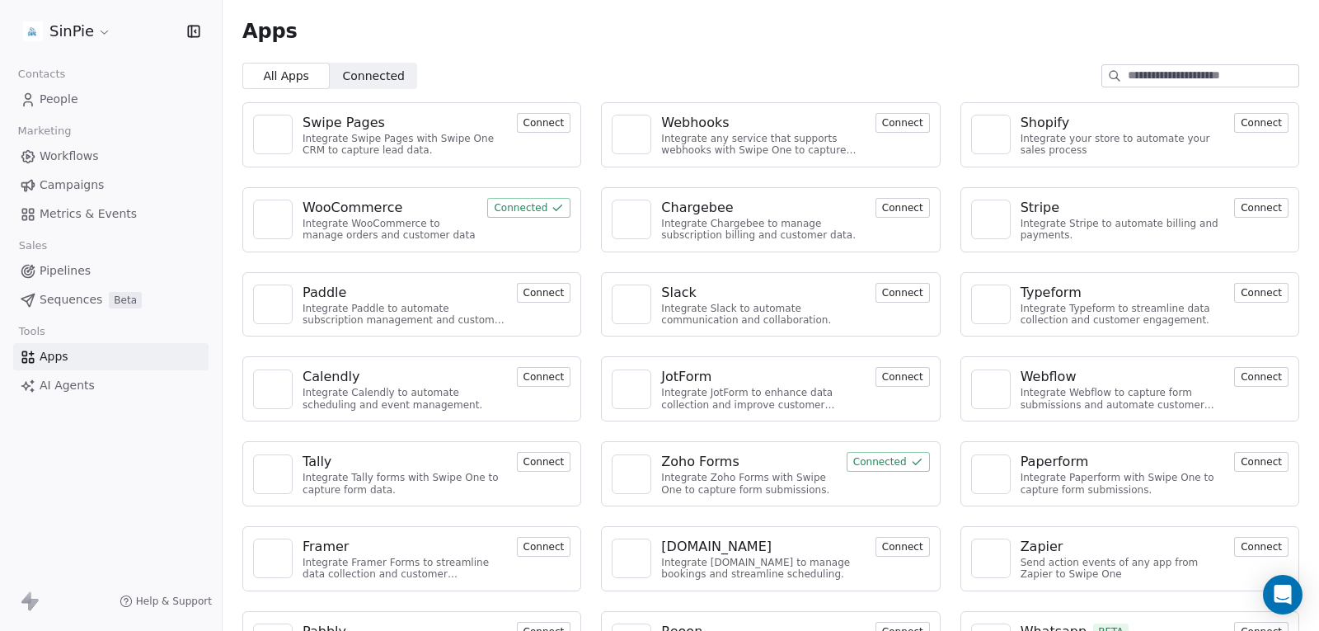
click at [58, 89] on link "People" at bounding box center [110, 99] width 195 height 27
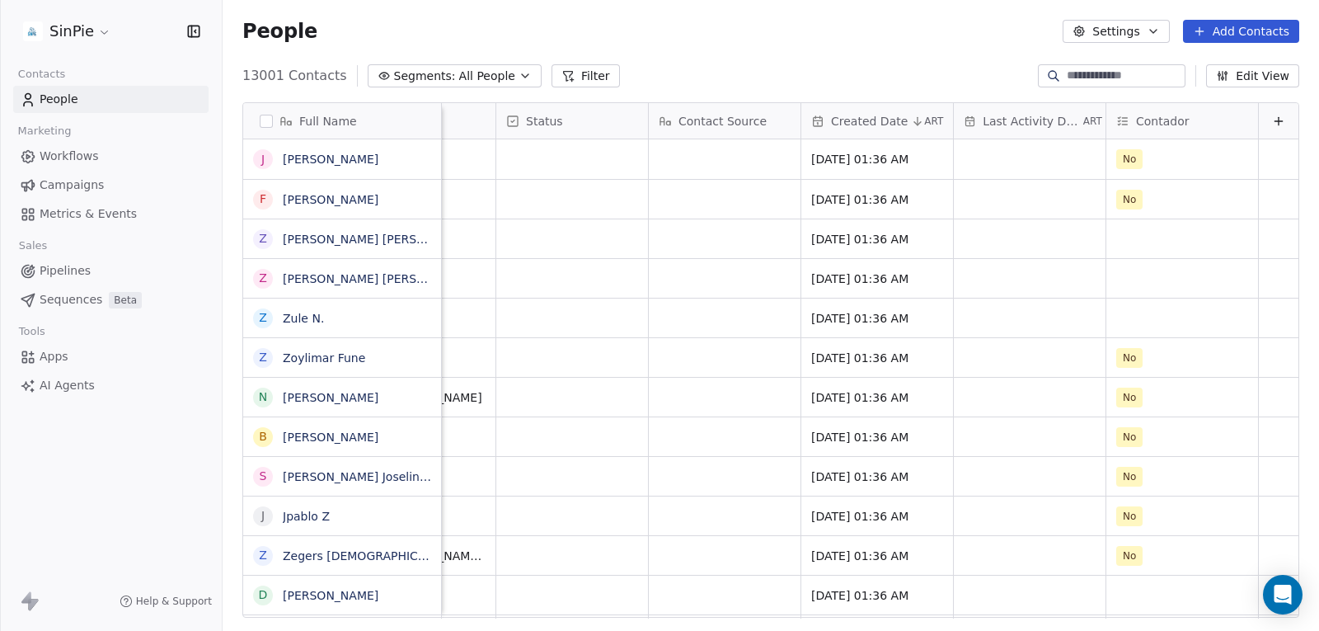
click at [63, 354] on span "Apps" at bounding box center [54, 356] width 29 height 17
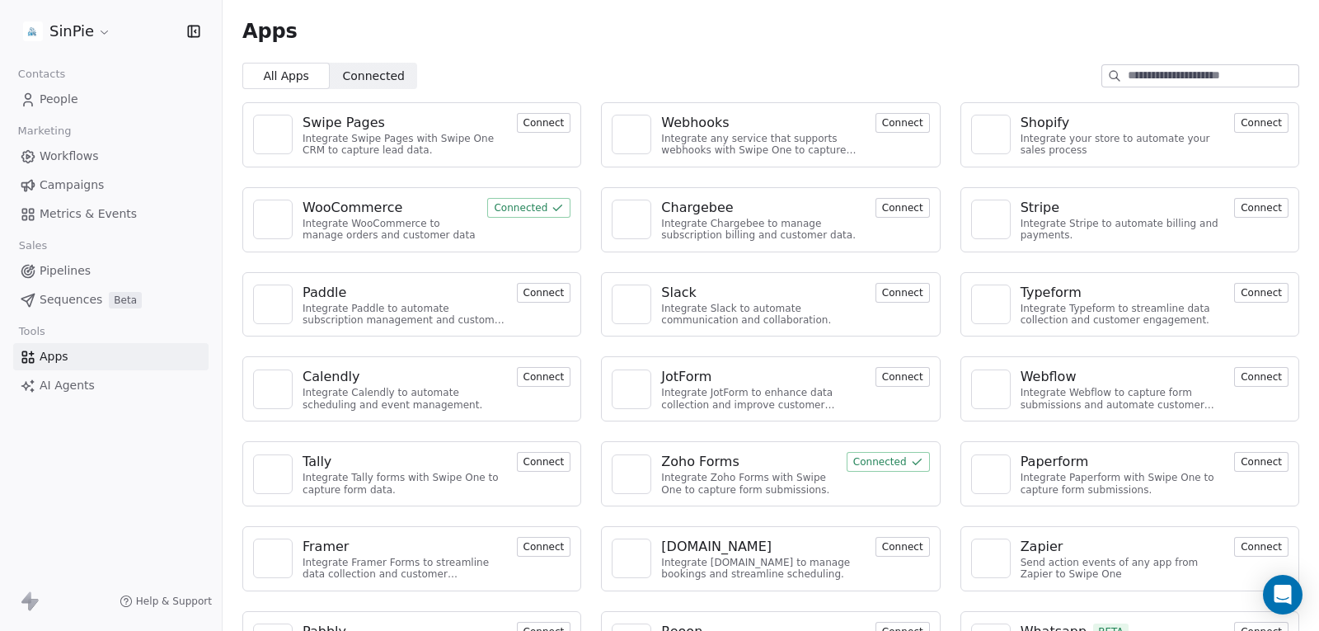
click at [453, 211] on div "WooCommerce" at bounding box center [390, 208] width 175 height 20
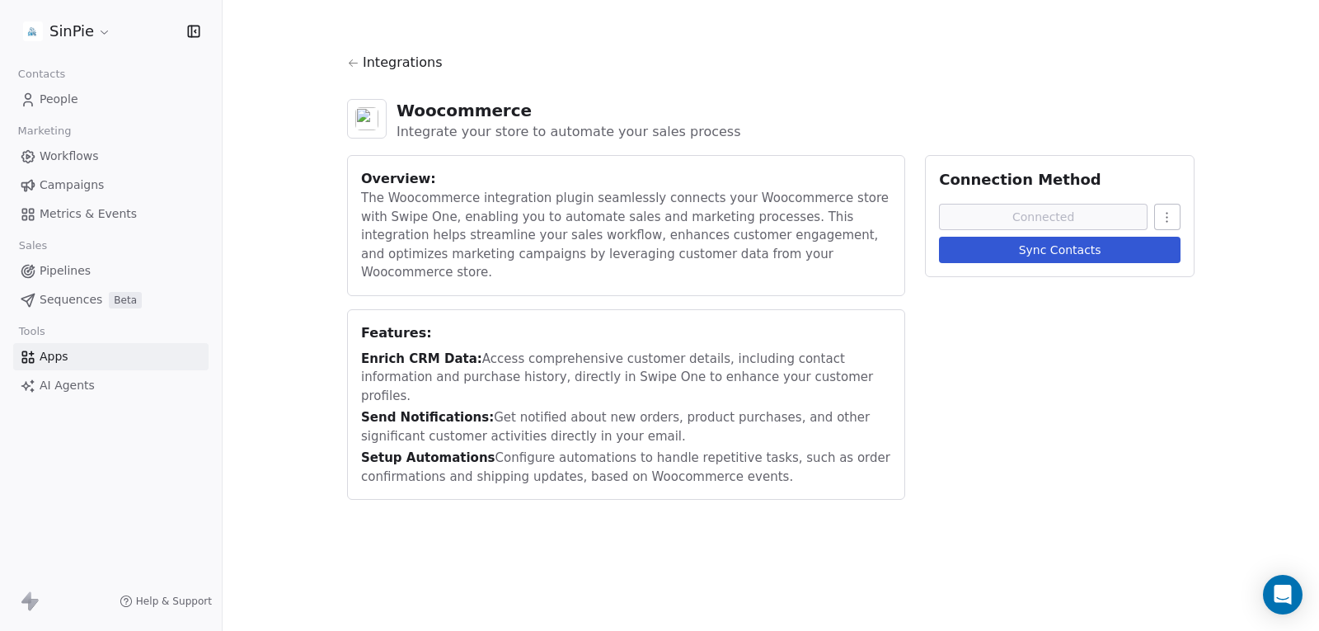
click at [69, 360] on link "Apps" at bounding box center [110, 356] width 195 height 27
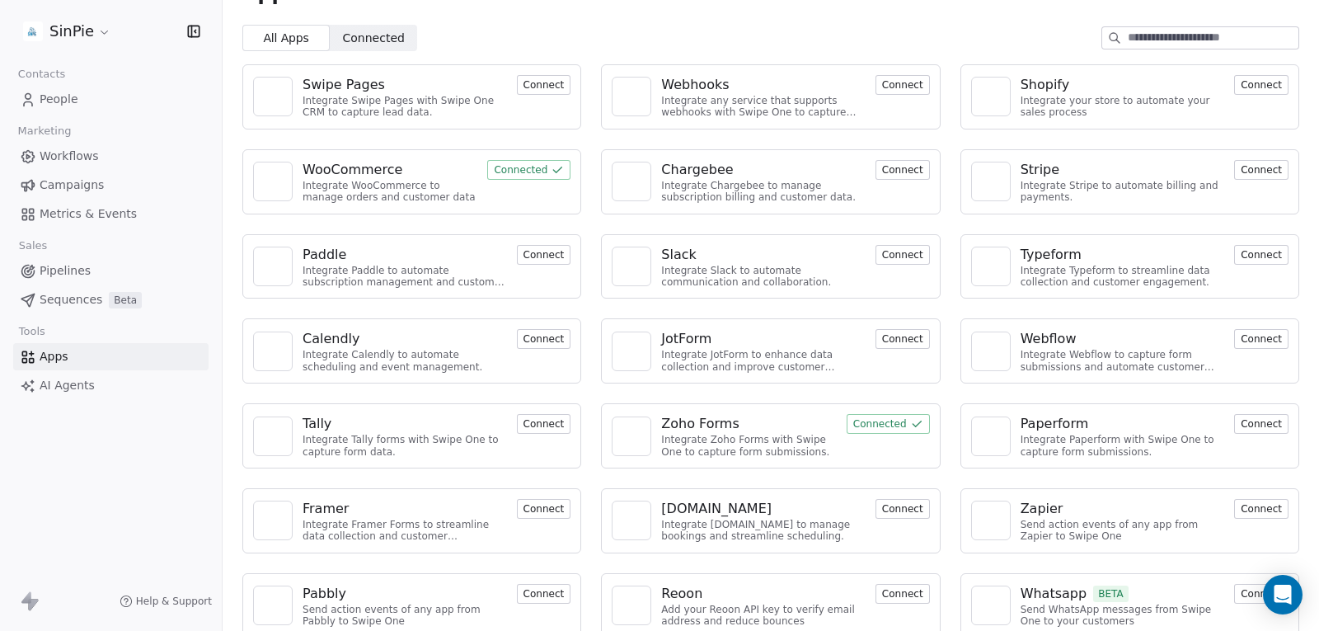
scroll to position [59, 0]
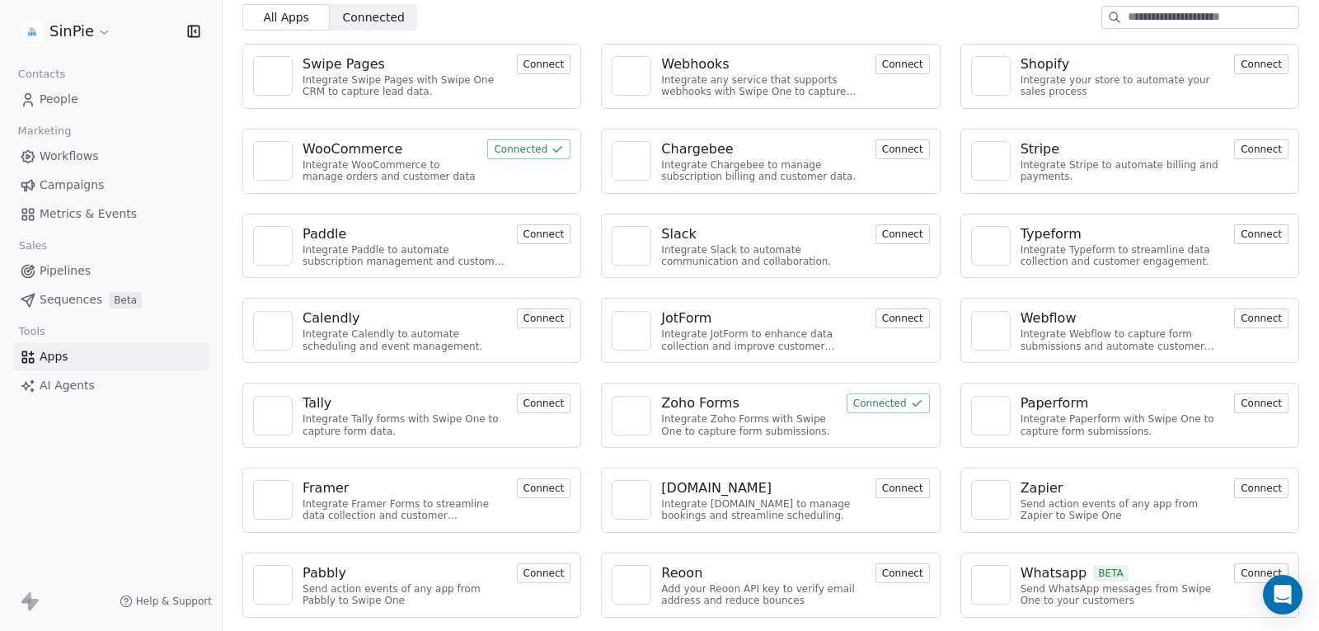
click at [1248, 573] on button "Connect" at bounding box center [1261, 573] width 54 height 20
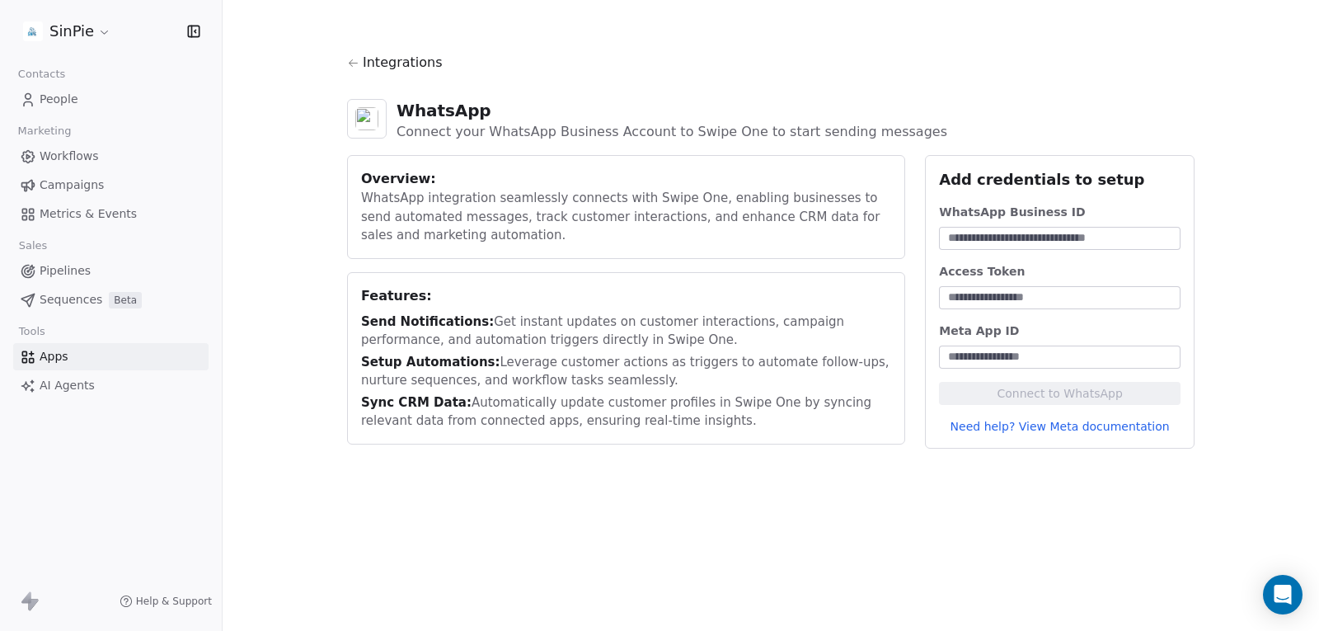
click at [1028, 427] on link "Need help? View Meta documentation" at bounding box center [1060, 426] width 242 height 16
